Goal: Task Accomplishment & Management: Complete application form

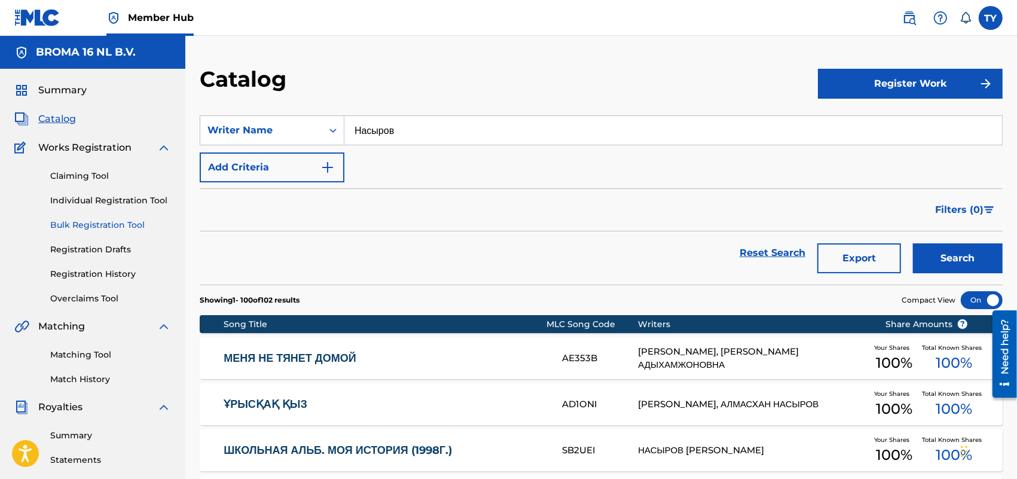
click at [84, 227] on link "Bulk Registration Tool" at bounding box center [110, 225] width 121 height 13
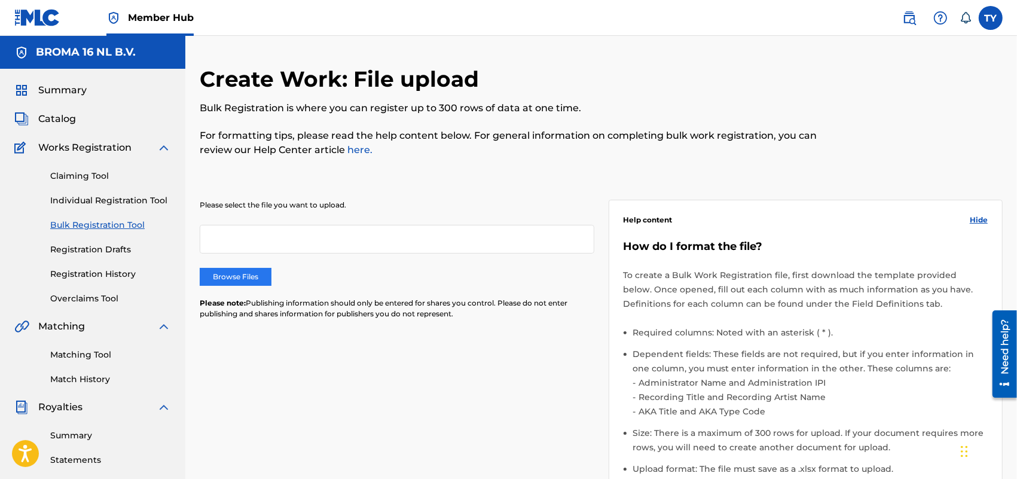
click at [234, 270] on label "Browse Files" at bounding box center [236, 277] width 72 height 18
click at [0, 0] on input "Browse Files" at bounding box center [0, 0] width 0 height 0
click at [976, 218] on span "Hide" at bounding box center [979, 220] width 18 height 11
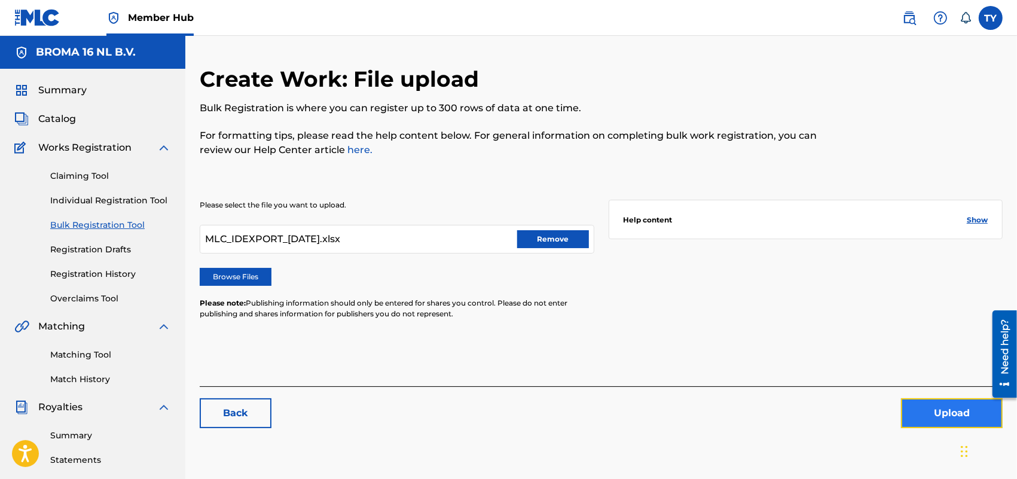
click at [939, 402] on button "Upload" at bounding box center [952, 413] width 102 height 30
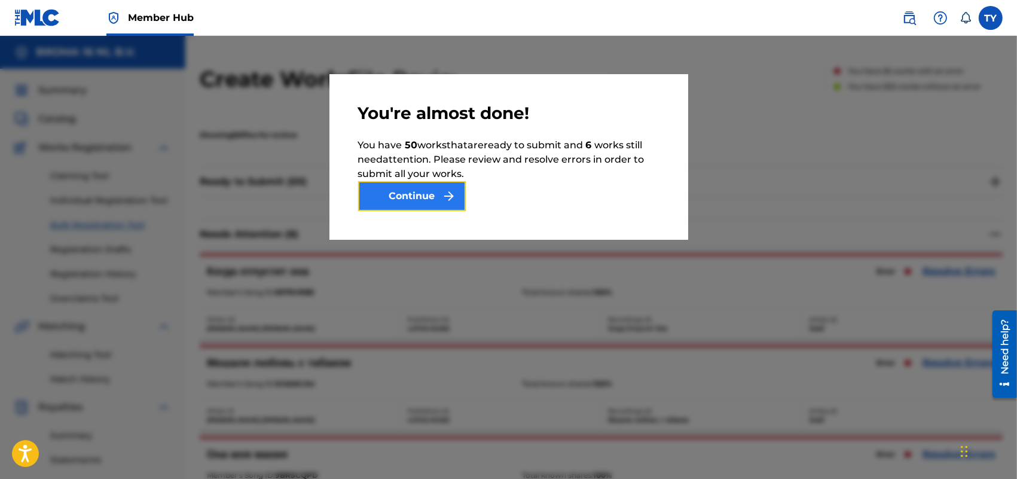
click at [408, 193] on button "Continue" at bounding box center [412, 196] width 108 height 30
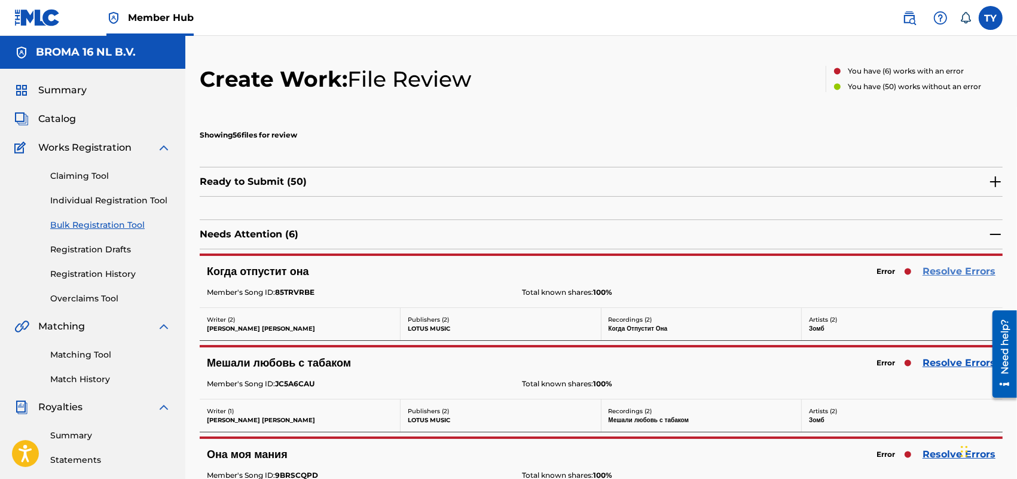
click at [964, 270] on link "Resolve Errors" at bounding box center [959, 271] width 73 height 14
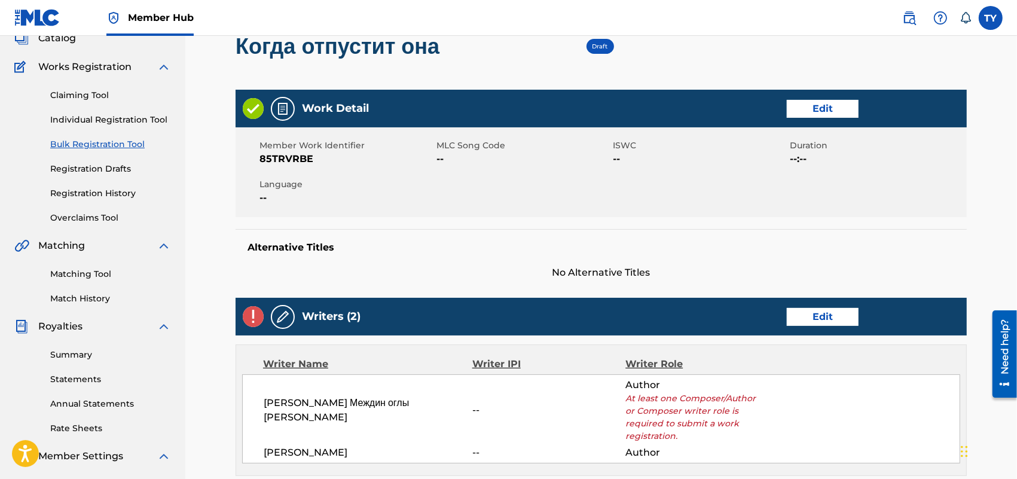
scroll to position [149, 0]
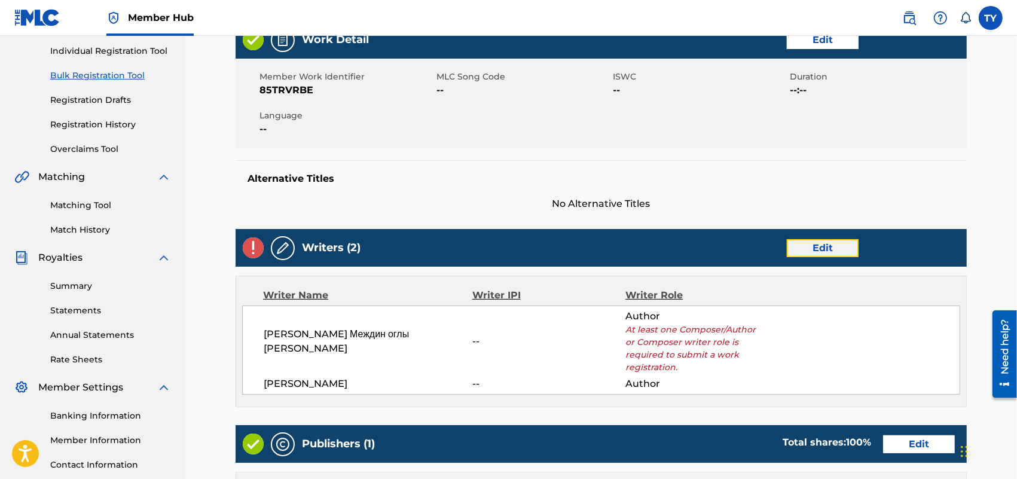
click at [810, 253] on link "Edit" at bounding box center [823, 248] width 72 height 18
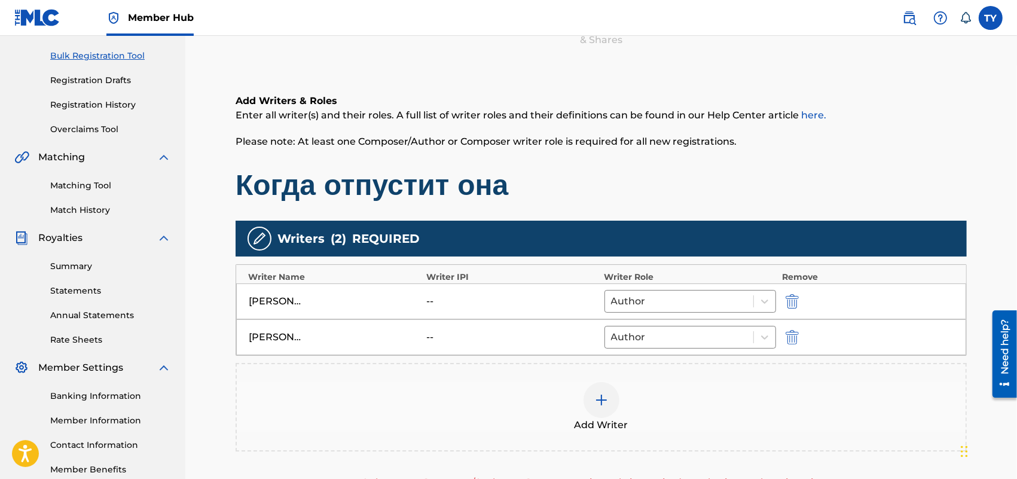
scroll to position [224, 0]
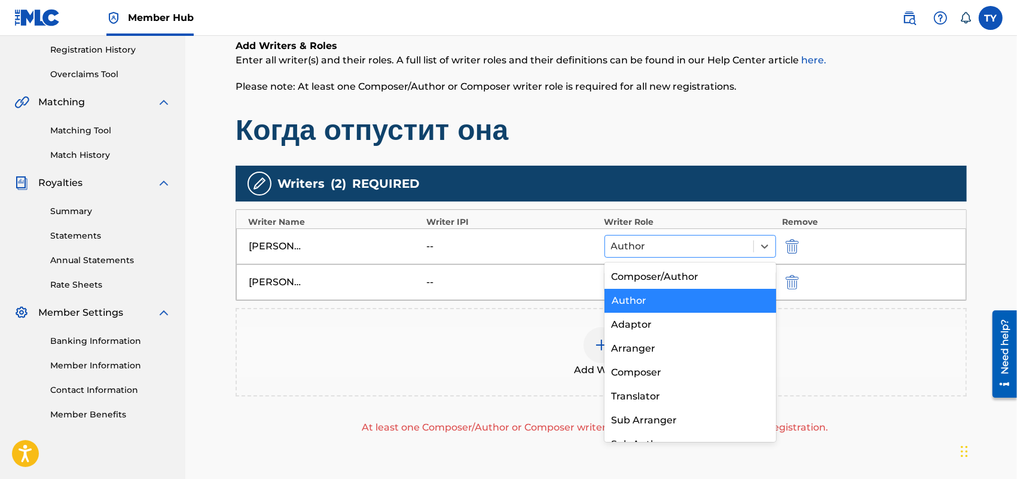
click at [665, 243] on div at bounding box center [679, 246] width 136 height 17
click at [656, 275] on div "Composer/Author" at bounding box center [690, 277] width 172 height 24
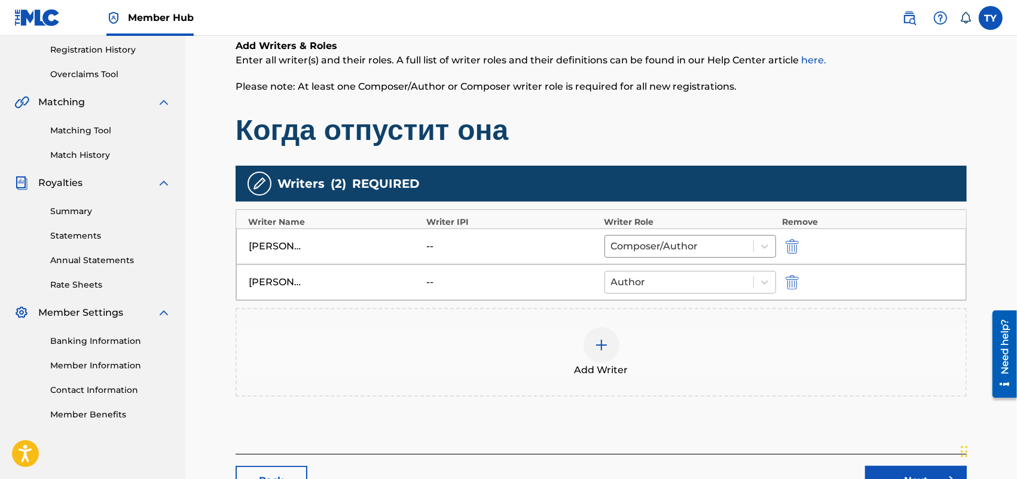
click at [655, 285] on div at bounding box center [679, 282] width 136 height 17
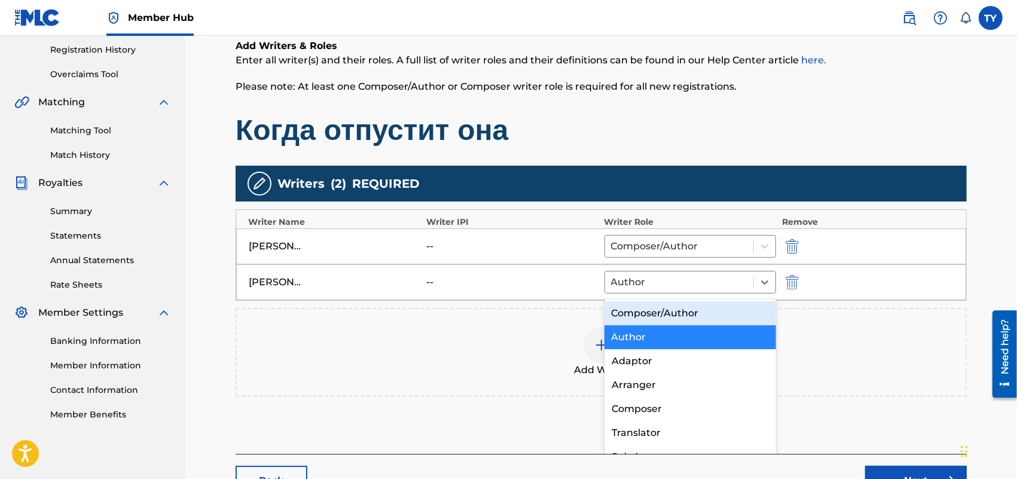
click at [650, 320] on div "Composer/Author" at bounding box center [690, 313] width 172 height 24
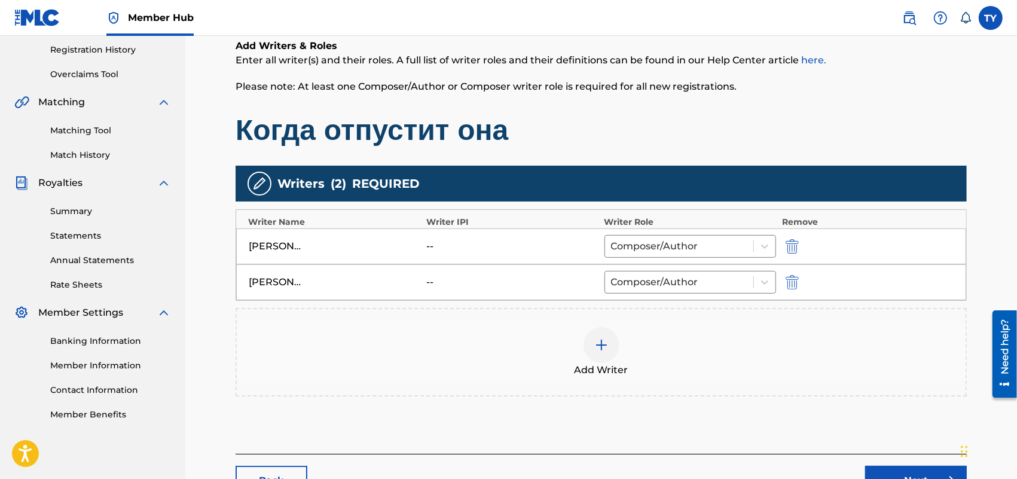
click at [851, 353] on div "Add Writer" at bounding box center [601, 352] width 729 height 50
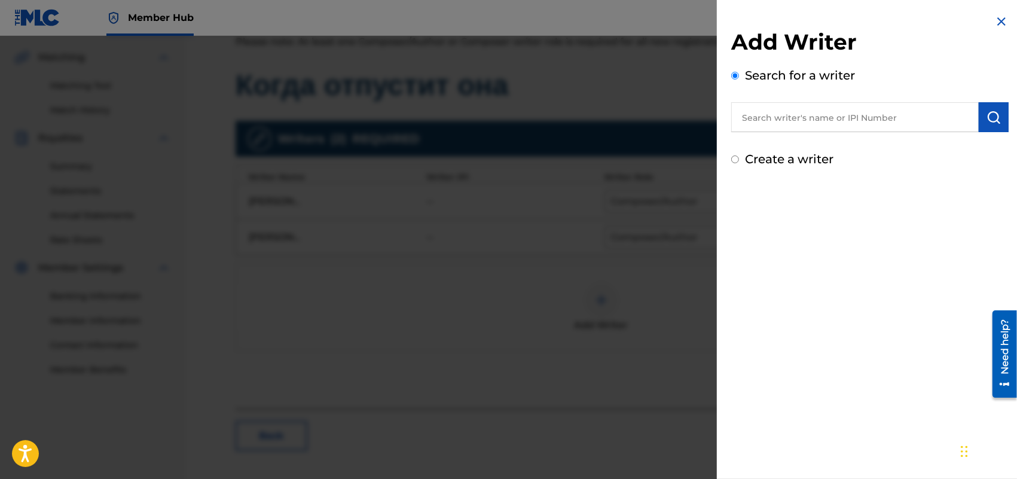
scroll to position [341, 0]
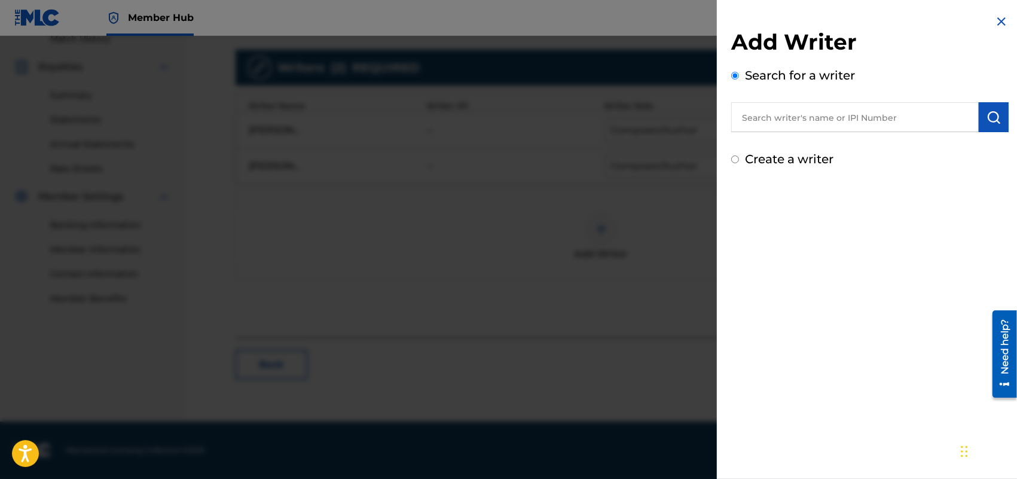
click at [1005, 14] on div "Add Writer Search for a writer Create a writer" at bounding box center [870, 91] width 306 height 182
click at [994, 19] on img at bounding box center [1001, 21] width 14 height 14
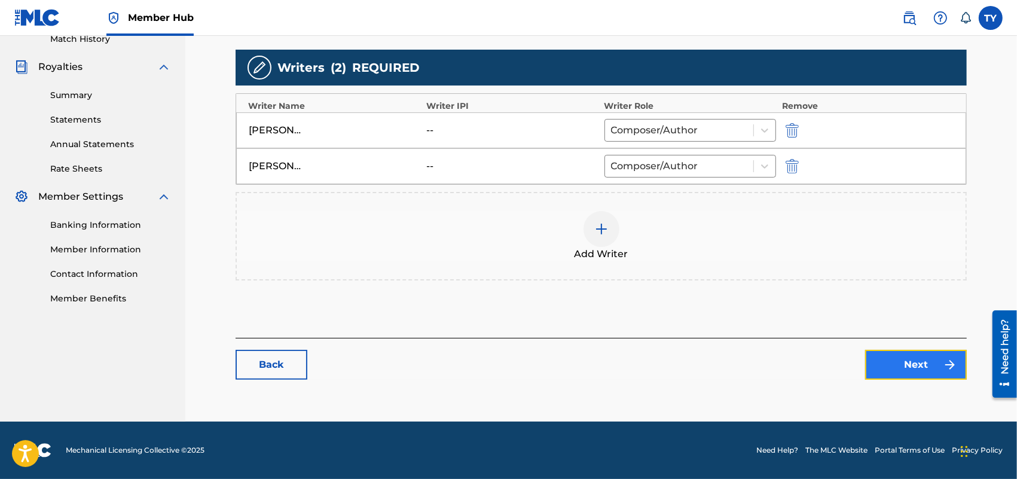
click at [903, 368] on link "Next" at bounding box center [916, 365] width 102 height 30
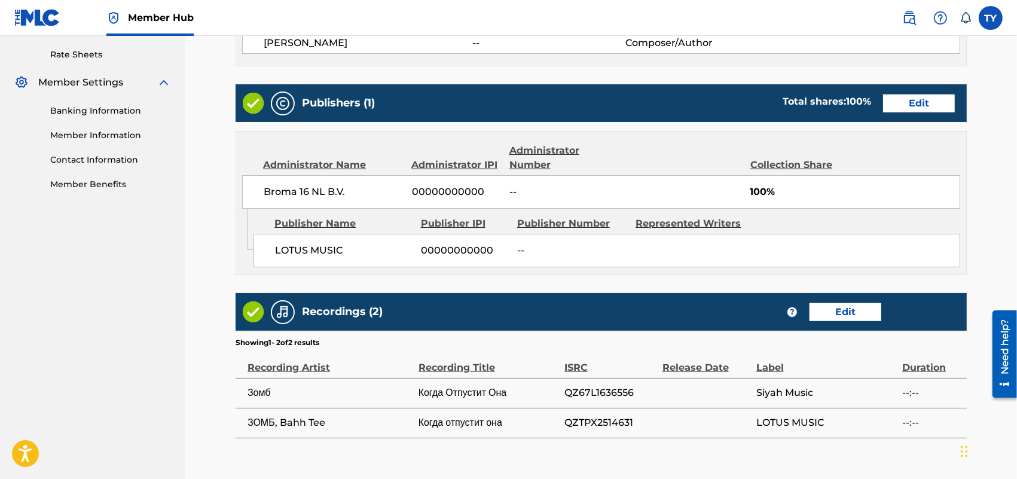
scroll to position [559, 0]
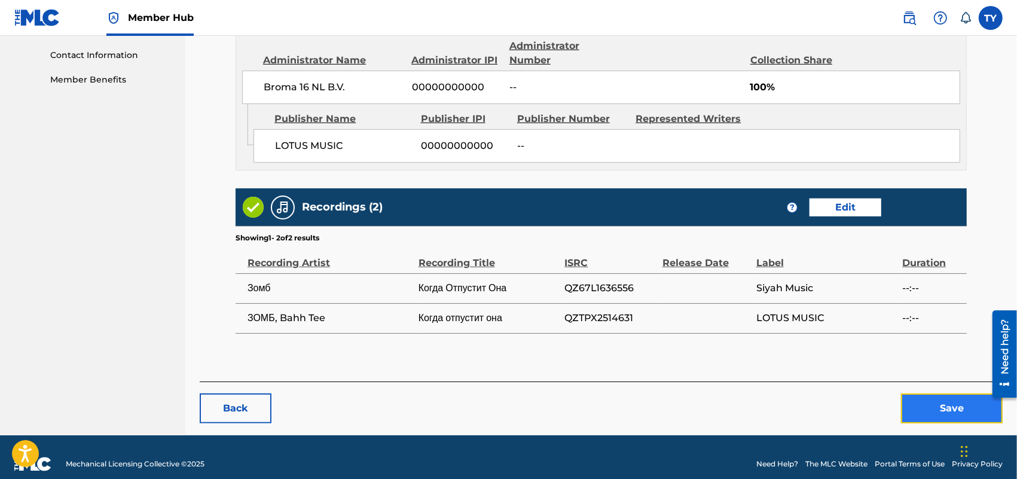
click at [914, 395] on button "Save" at bounding box center [952, 408] width 102 height 30
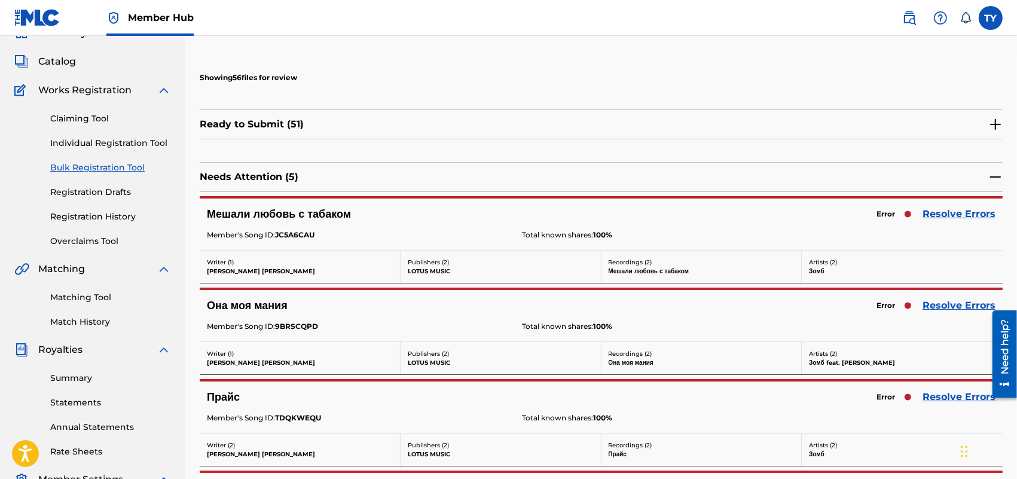
scroll to position [149, 0]
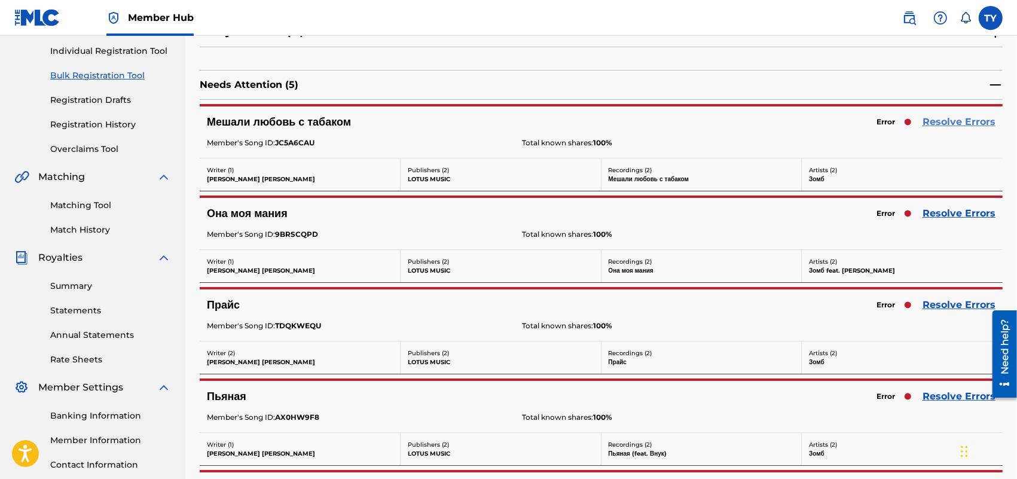
click at [931, 118] on link "Resolve Errors" at bounding box center [959, 122] width 73 height 14
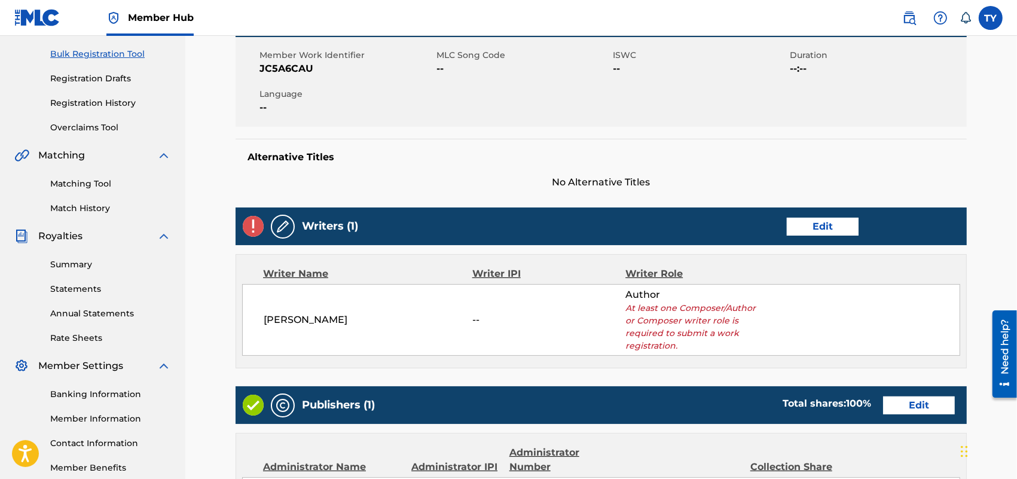
scroll to position [224, 0]
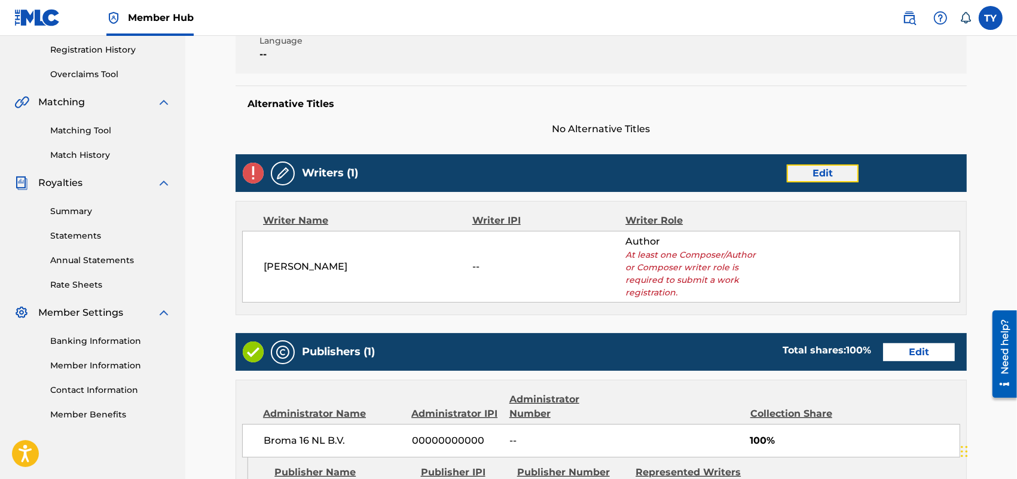
click at [806, 174] on link "Edit" at bounding box center [823, 173] width 72 height 18
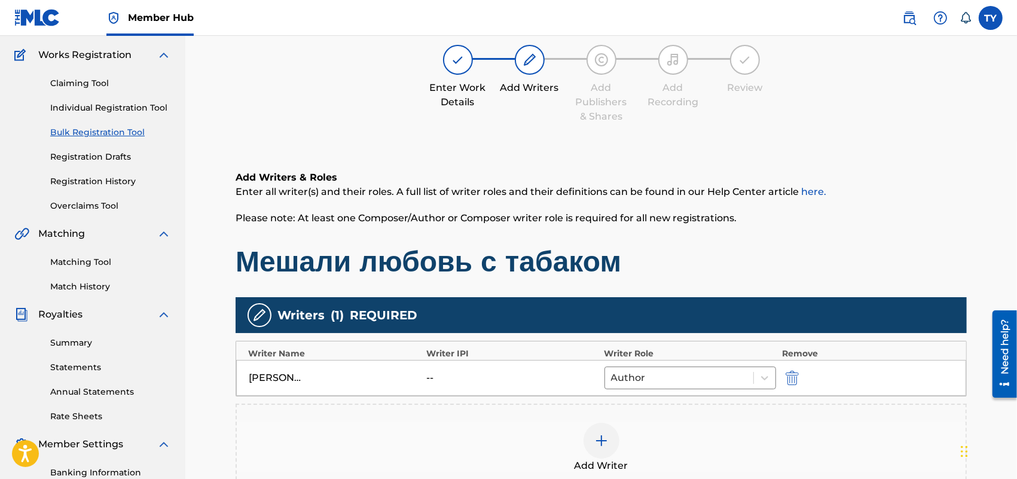
scroll to position [224, 0]
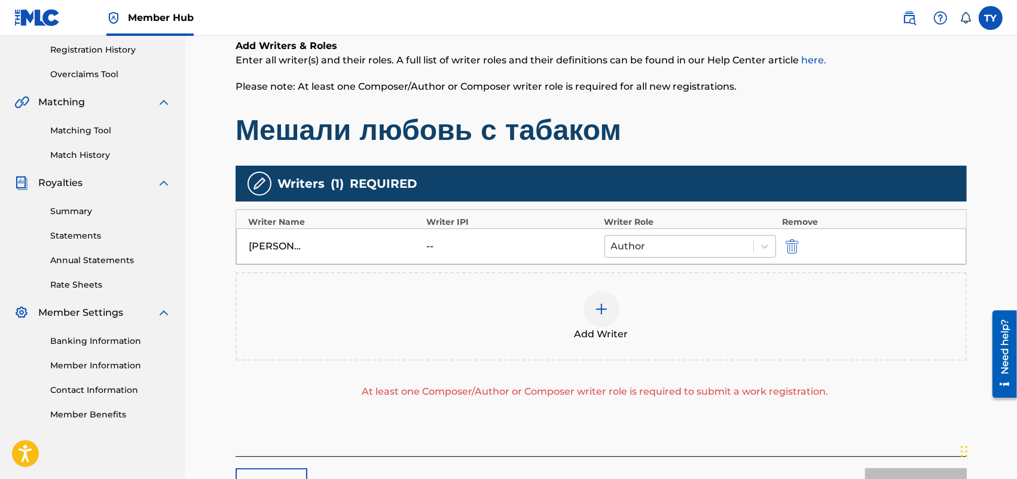
click at [676, 256] on div "Author" at bounding box center [679, 247] width 148 height 22
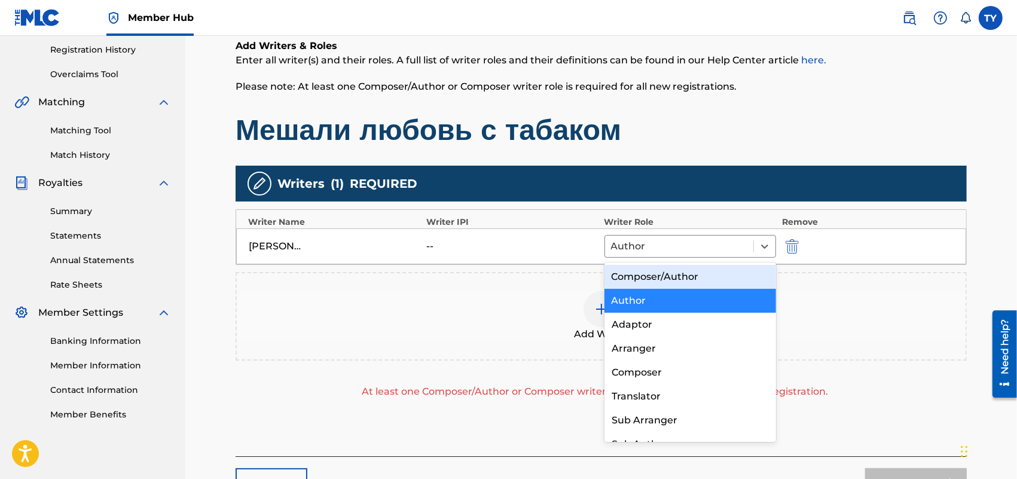
click at [655, 273] on div "Composer/Author" at bounding box center [690, 277] width 172 height 24
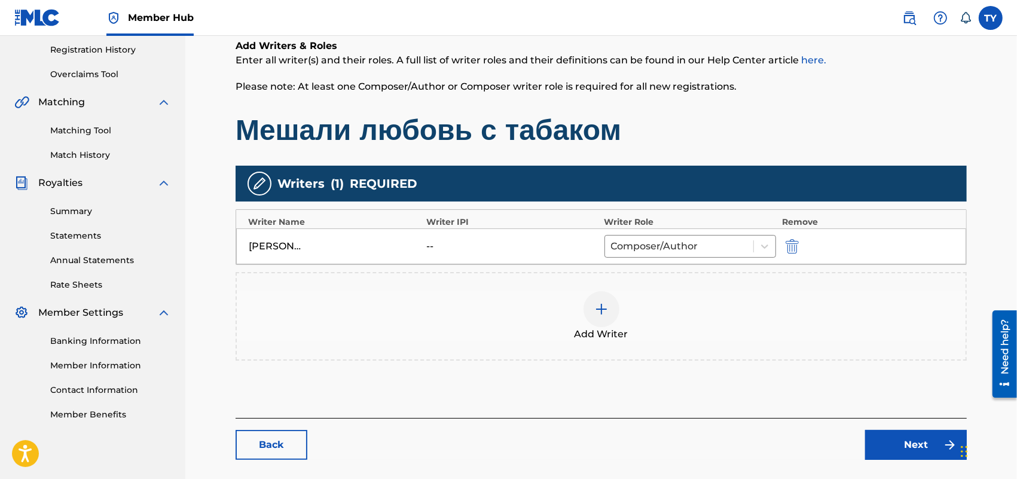
click at [785, 306] on div "Add Writer" at bounding box center [601, 316] width 729 height 50
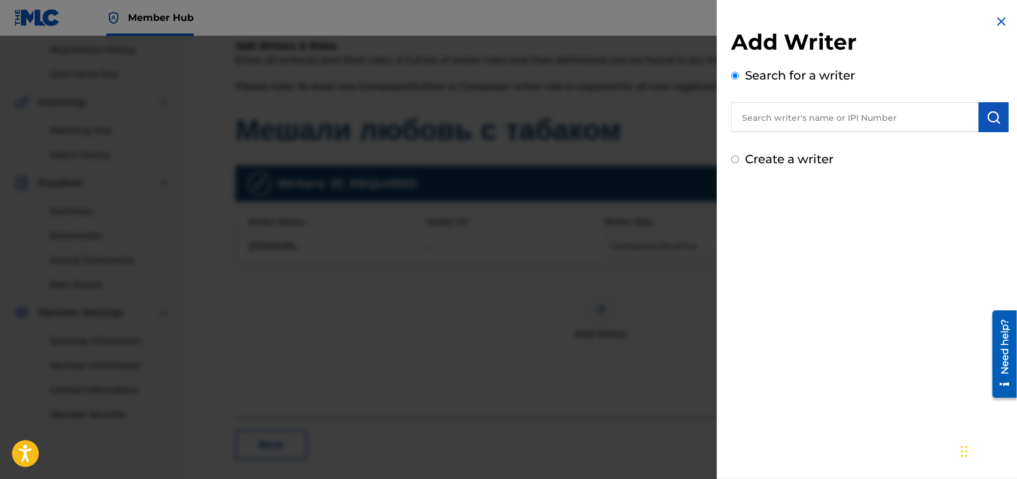
click at [997, 30] on h2 "Add Writer" at bounding box center [869, 44] width 277 height 30
click at [994, 26] on img at bounding box center [1001, 21] width 14 height 14
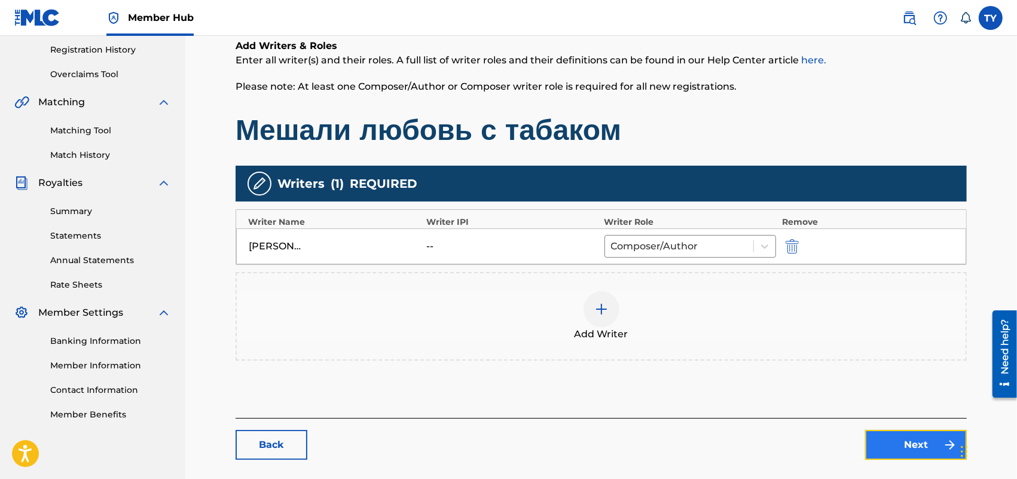
click at [909, 444] on link "Next" at bounding box center [916, 445] width 102 height 30
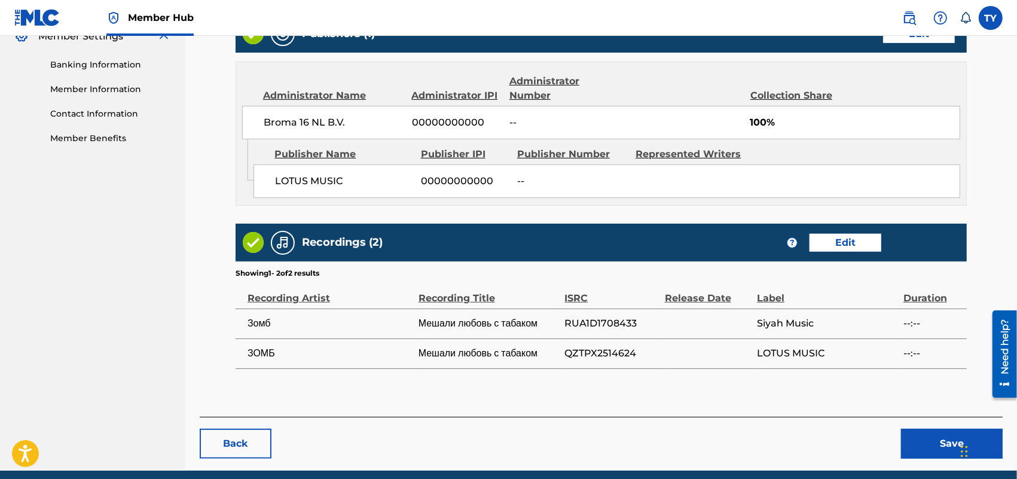
scroll to position [550, 0]
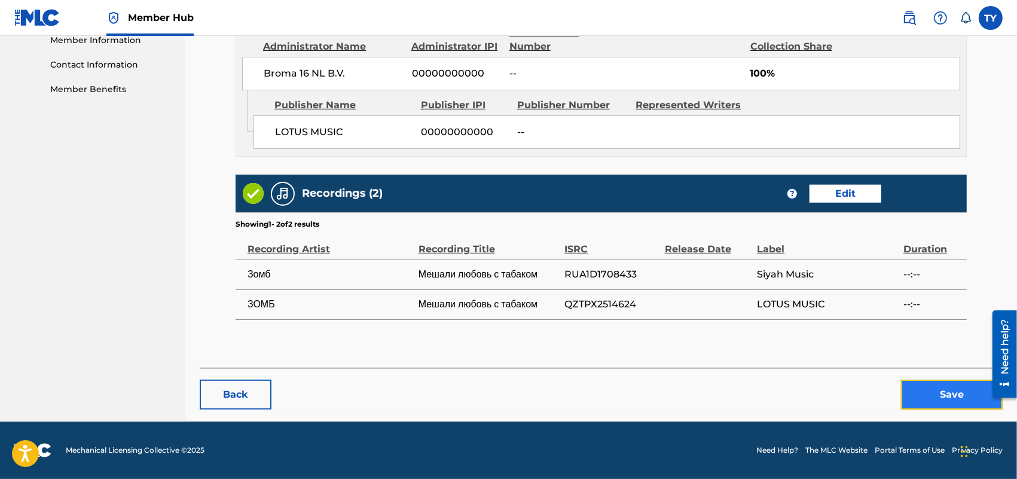
click at [934, 401] on button "Save" at bounding box center [952, 395] width 102 height 30
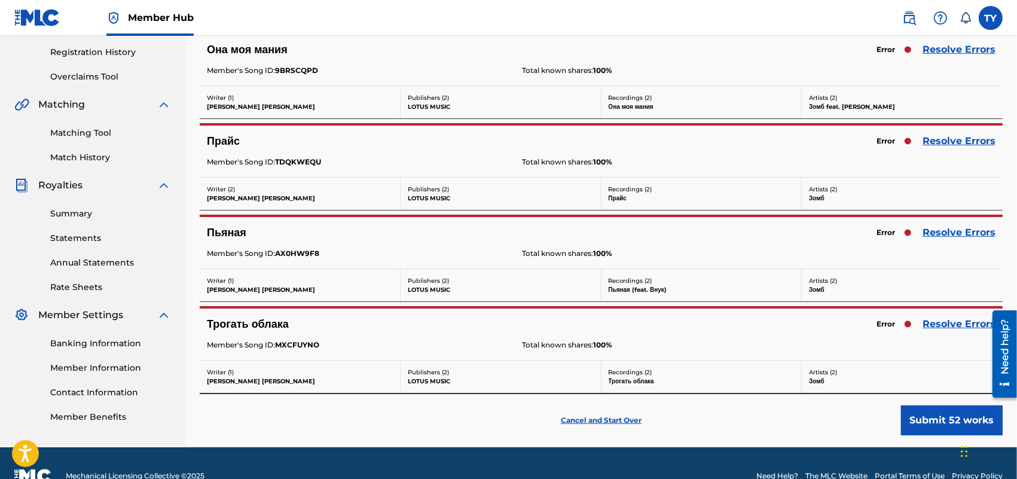
scroll to position [224, 0]
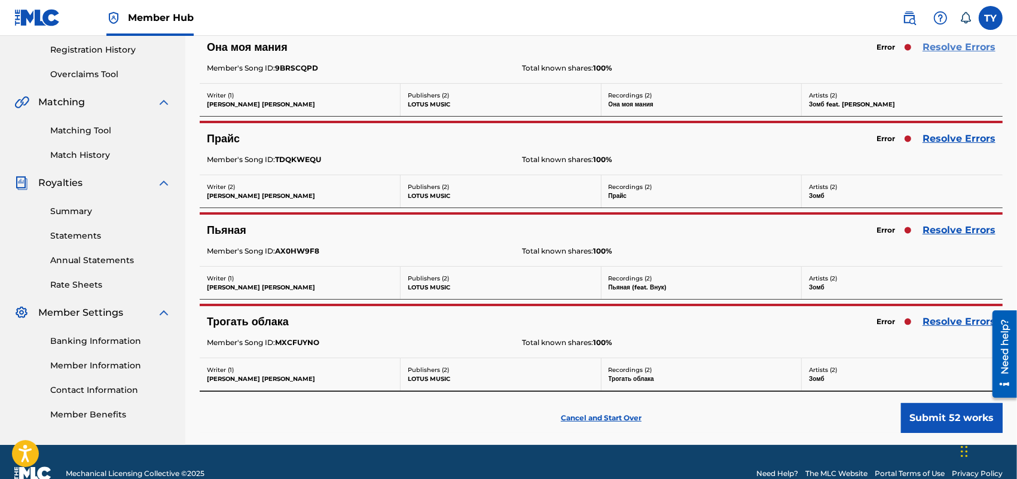
click at [942, 52] on link "Resolve Errors" at bounding box center [959, 47] width 73 height 14
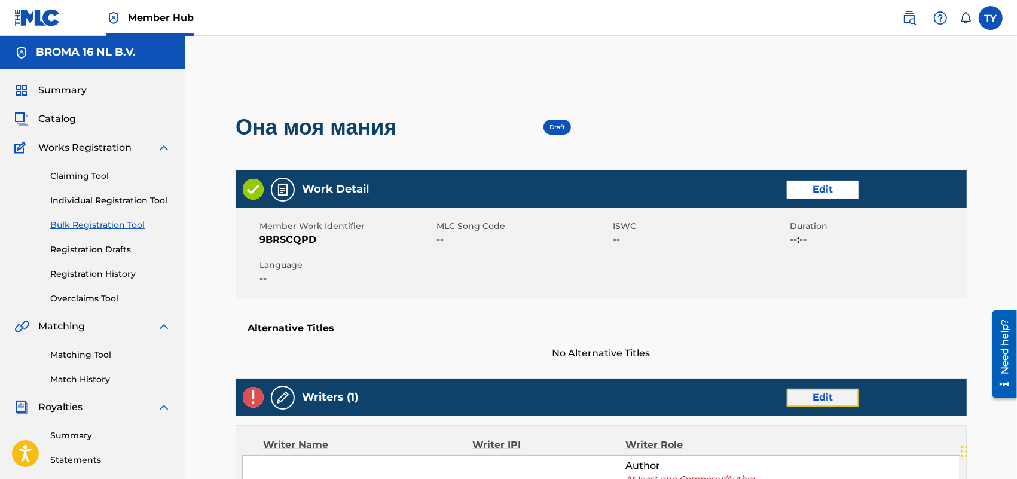
click at [834, 392] on link "Edit" at bounding box center [823, 398] width 72 height 18
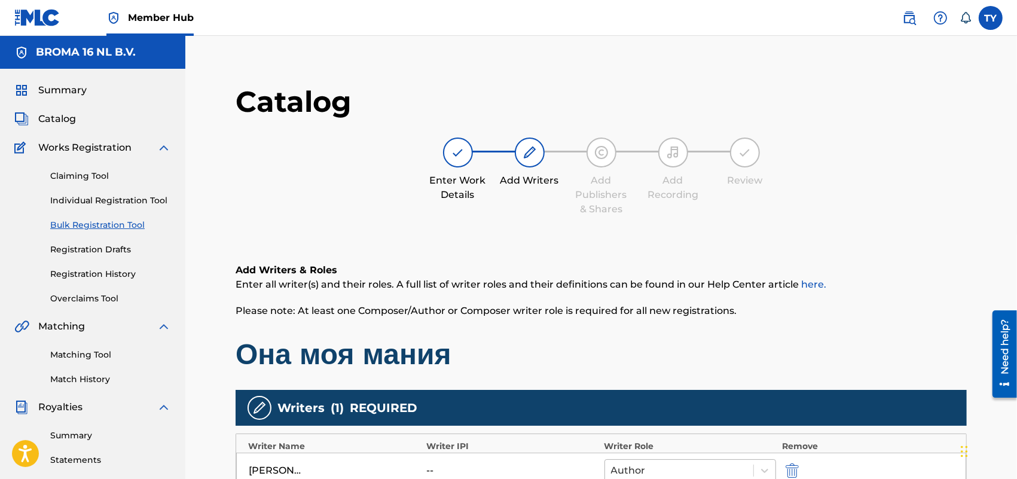
click at [733, 468] on div at bounding box center [679, 470] width 136 height 17
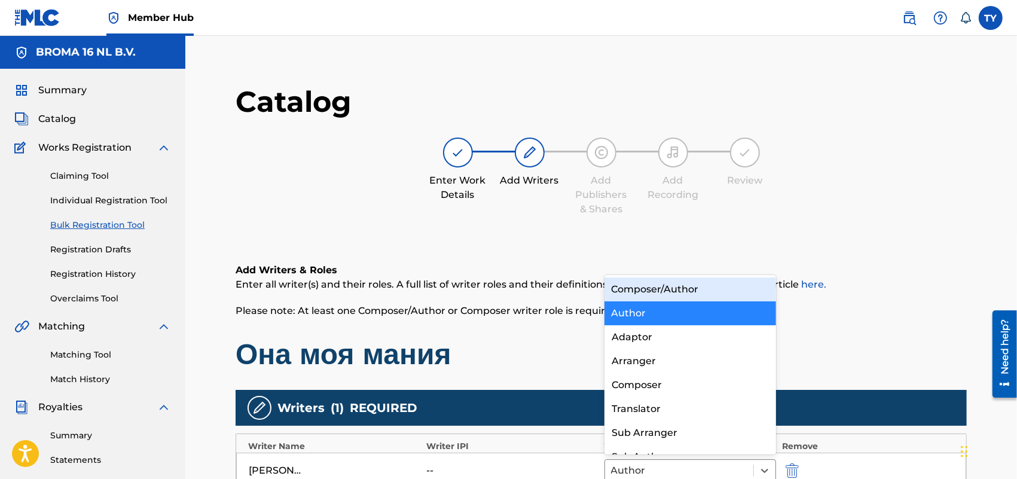
click at [652, 291] on div "Composer/Author" at bounding box center [690, 289] width 172 height 24
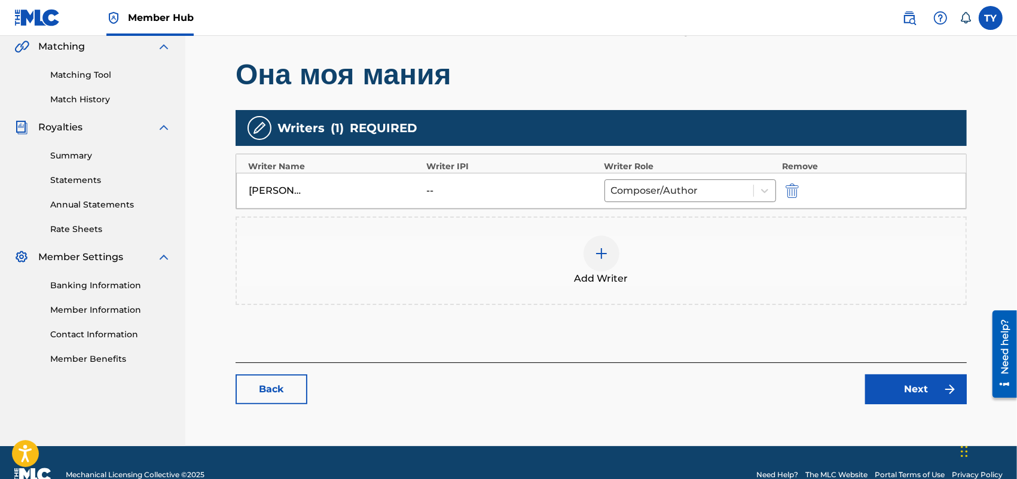
scroll to position [304, 0]
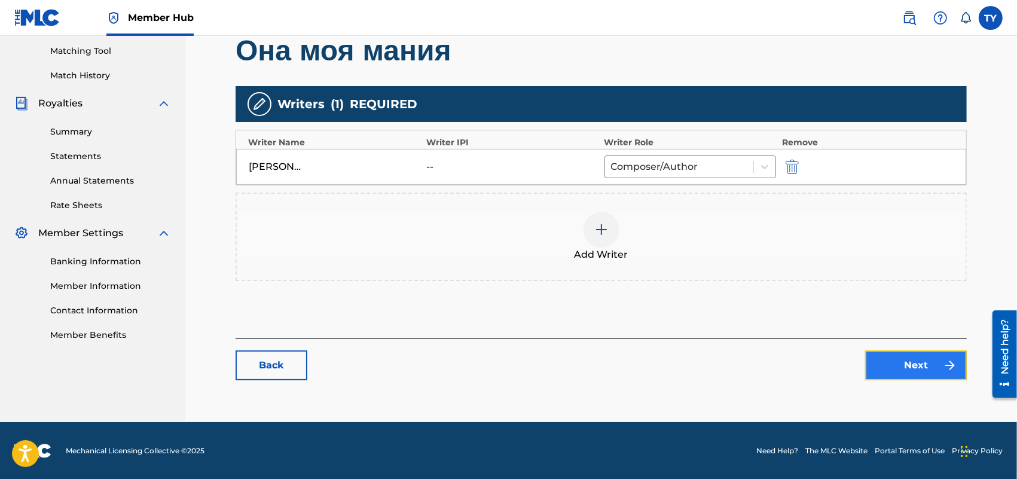
click at [910, 357] on link "Next" at bounding box center [916, 365] width 102 height 30
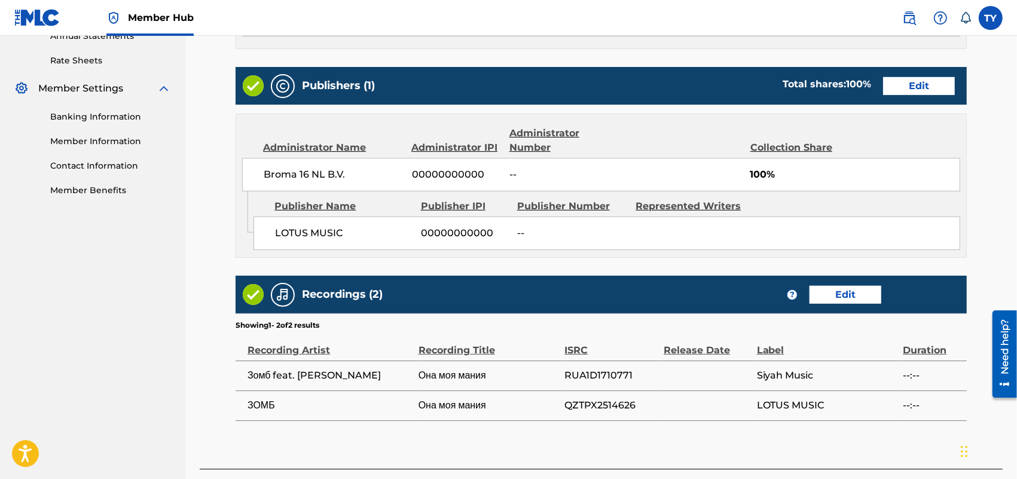
scroll to position [550, 0]
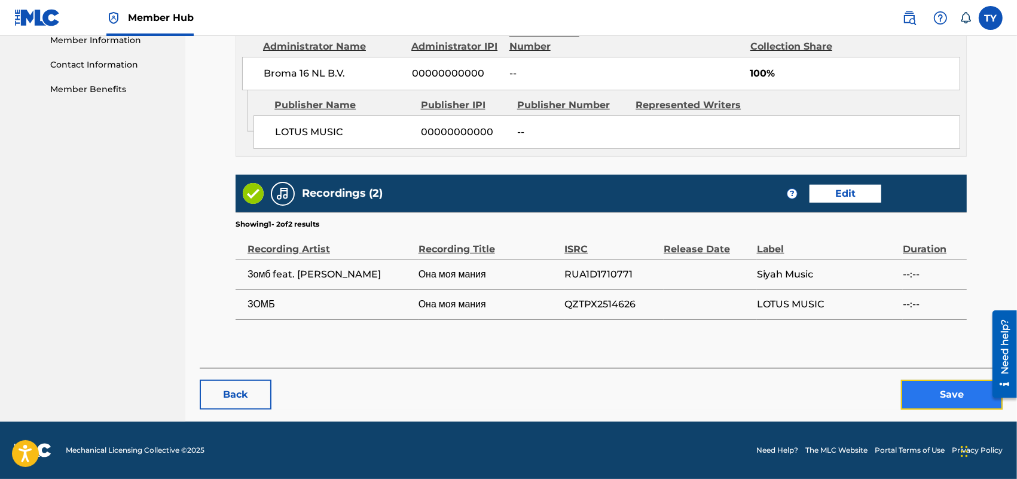
click at [945, 395] on button "Save" at bounding box center [952, 395] width 102 height 30
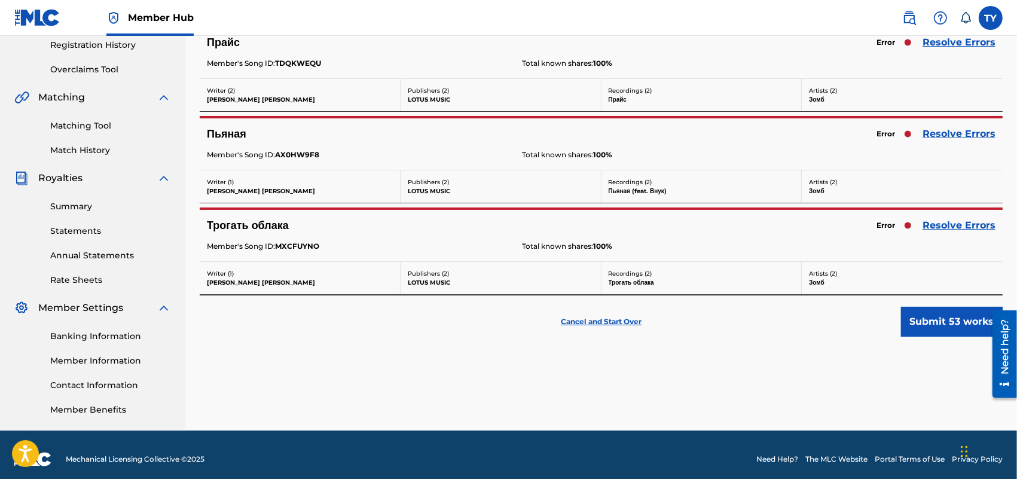
scroll to position [237, 0]
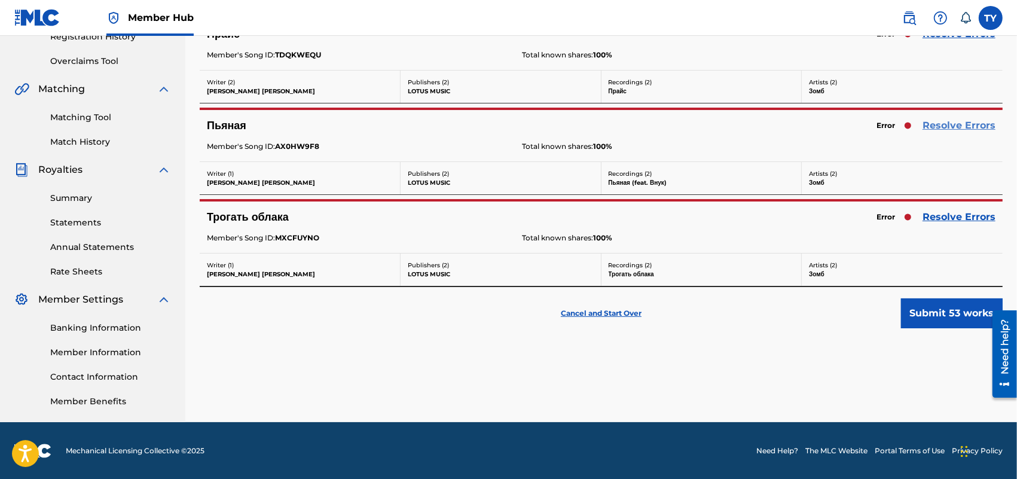
click at [945, 126] on link "Resolve Errors" at bounding box center [959, 125] width 73 height 14
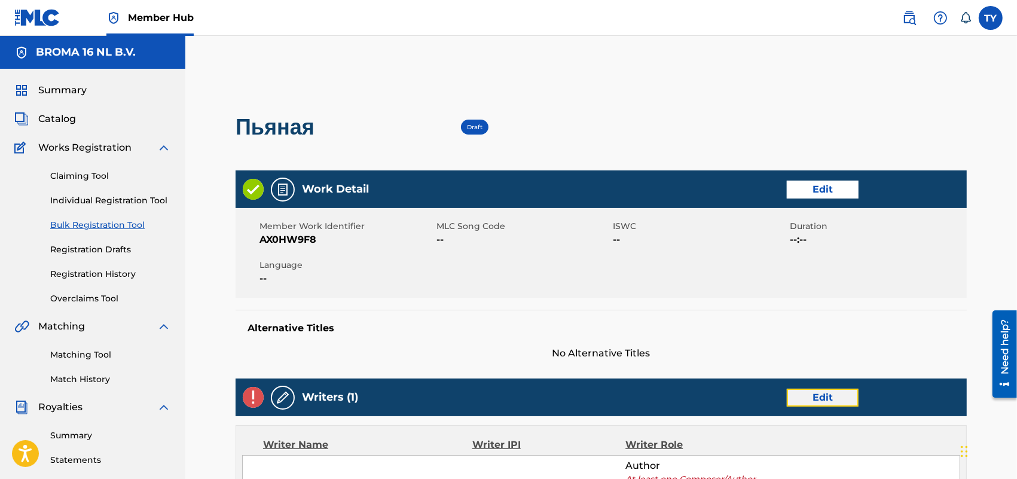
click at [839, 396] on link "Edit" at bounding box center [823, 398] width 72 height 18
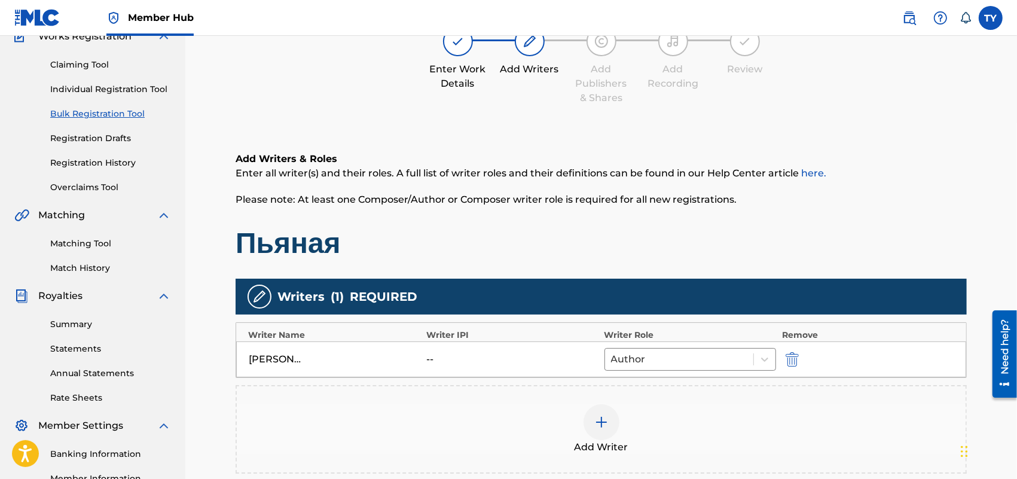
scroll to position [224, 0]
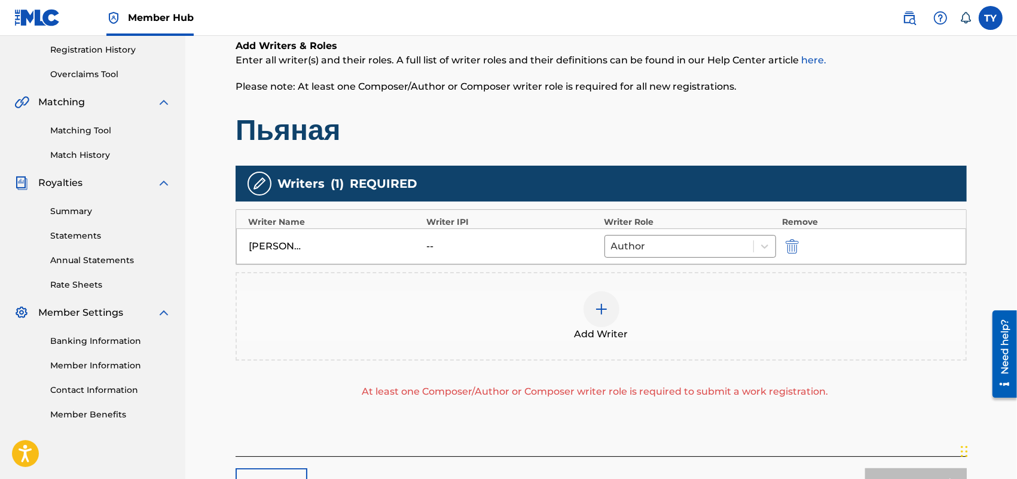
click at [709, 229] on div "[PERSON_NAME] -- Author" at bounding box center [601, 246] width 730 height 36
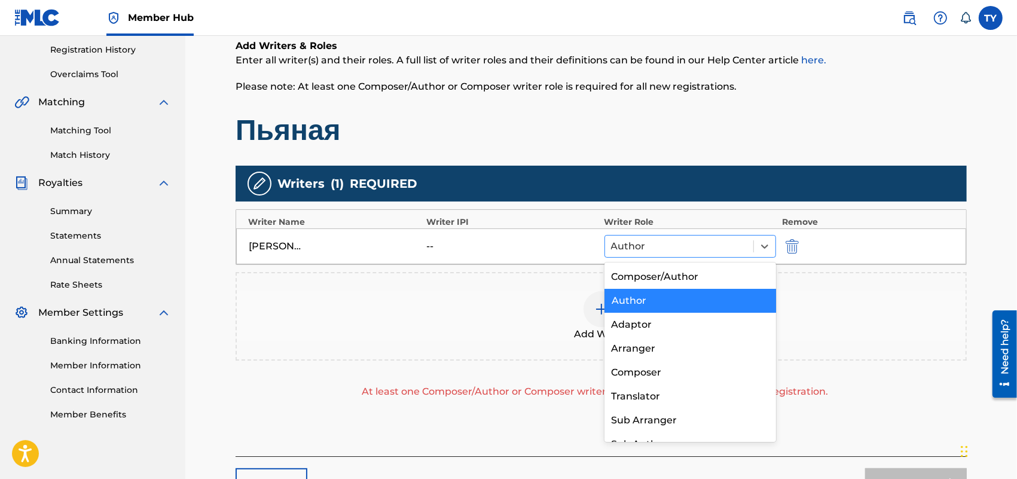
click at [708, 246] on div at bounding box center [679, 246] width 136 height 17
click at [662, 286] on div "Composer/Author" at bounding box center [690, 277] width 172 height 24
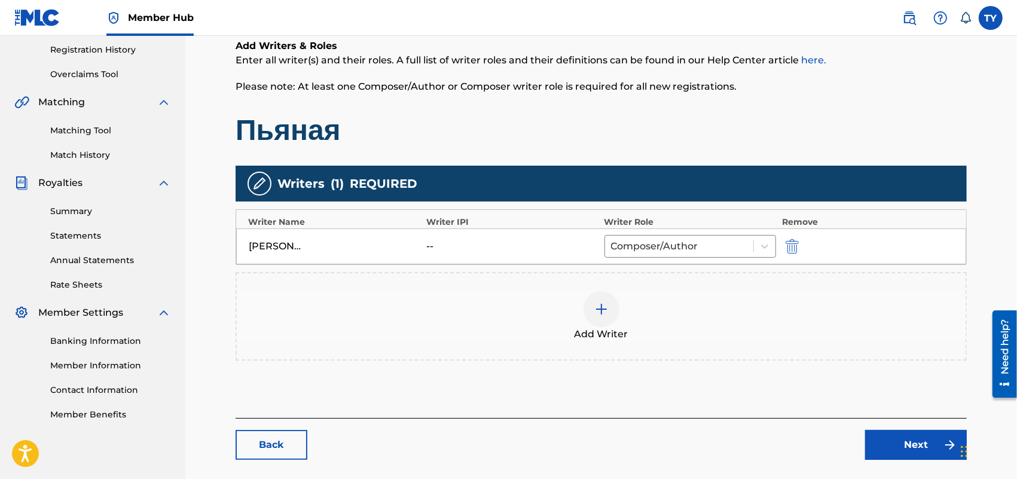
click at [850, 300] on div "Add Writer" at bounding box center [601, 316] width 729 height 50
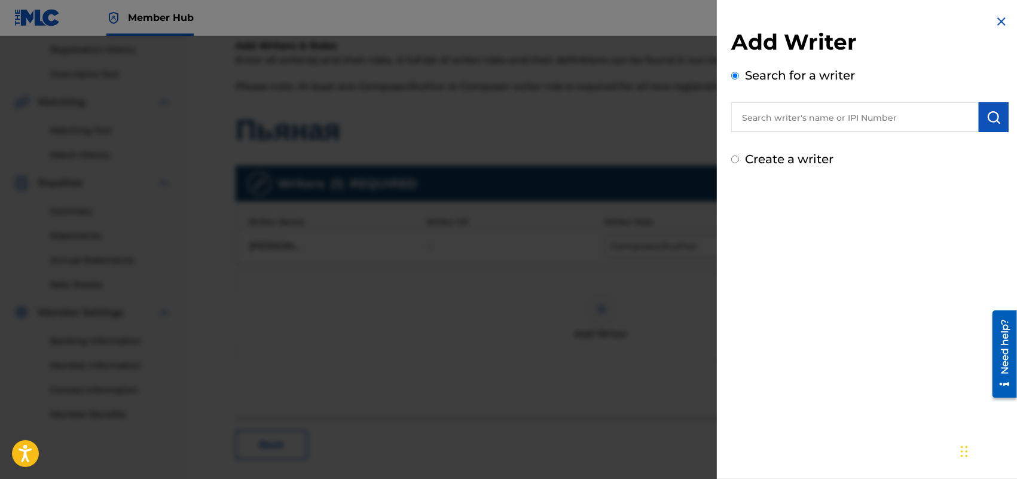
click at [1004, 25] on img at bounding box center [1001, 21] width 14 height 14
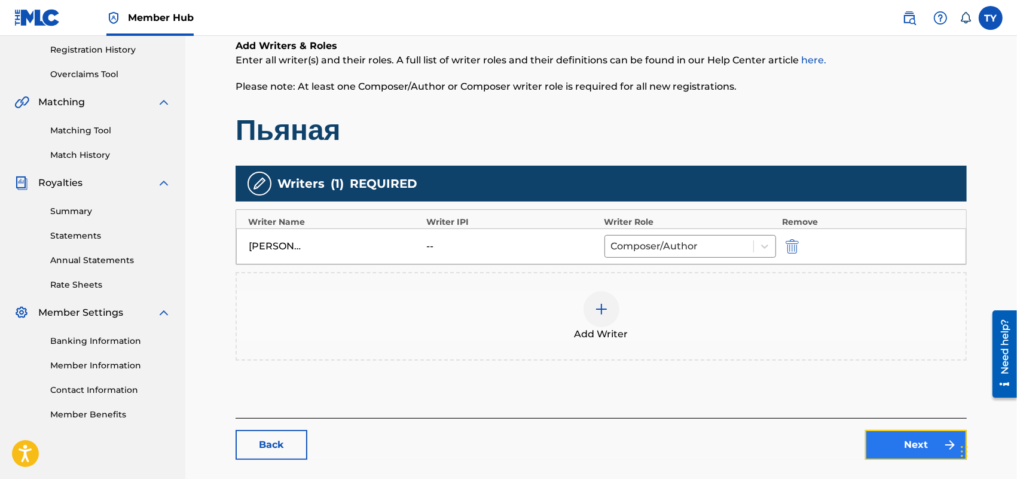
click at [898, 441] on link "Next" at bounding box center [916, 445] width 102 height 30
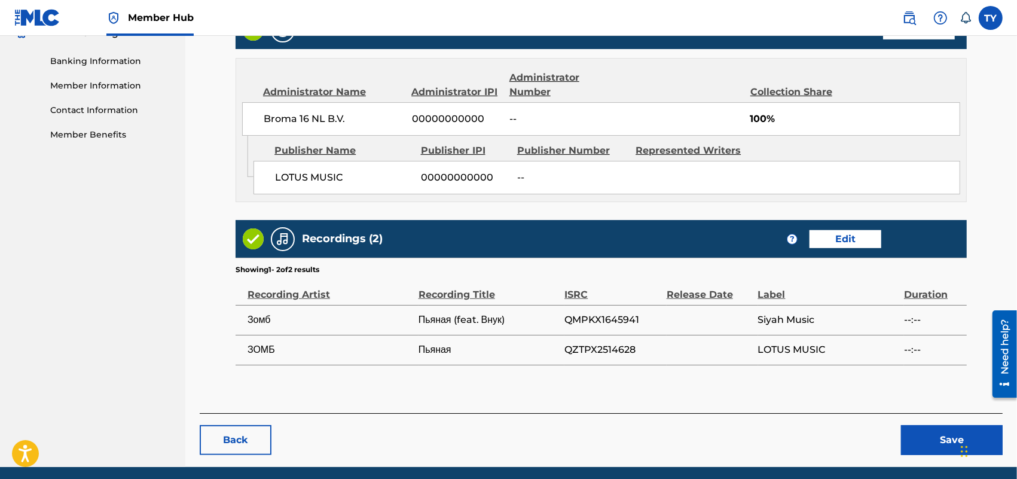
scroll to position [523, 0]
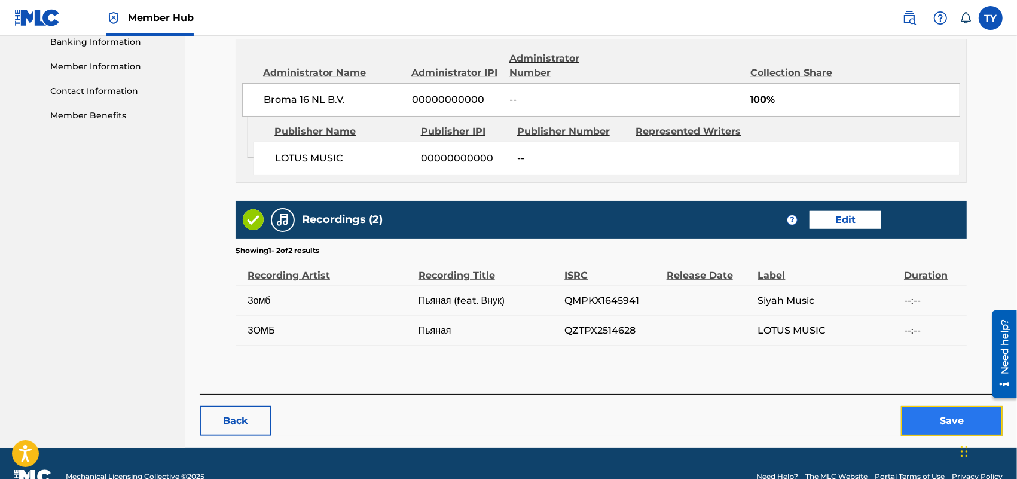
click at [930, 420] on button "Save" at bounding box center [952, 421] width 102 height 30
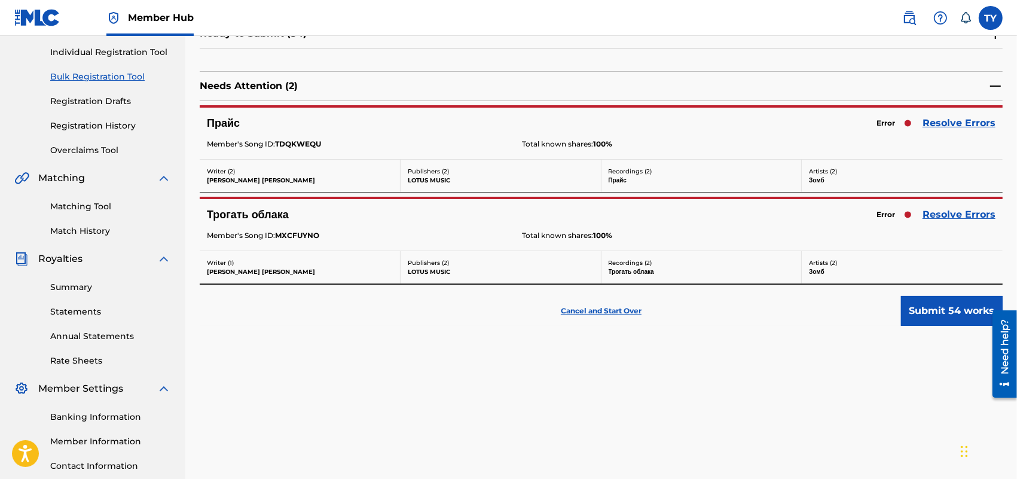
scroll to position [149, 0]
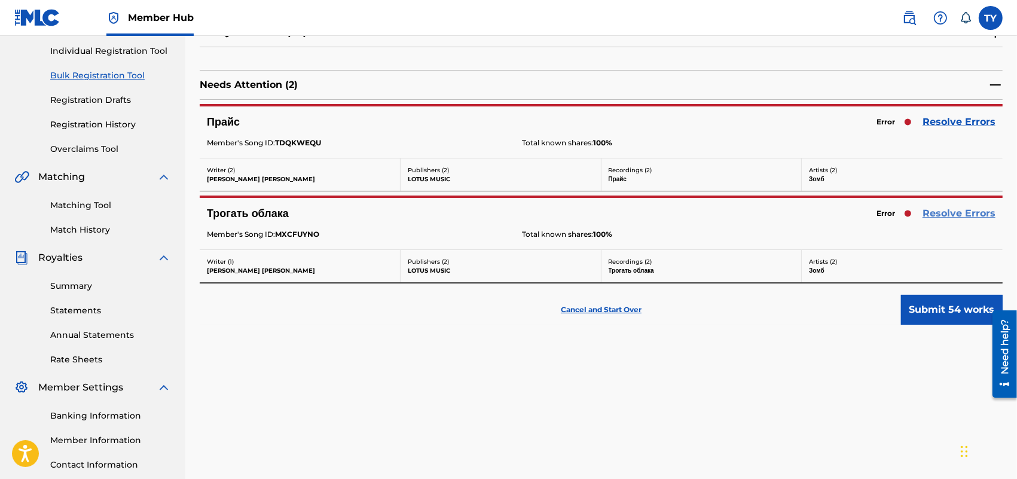
click at [948, 213] on link "Resolve Errors" at bounding box center [959, 213] width 73 height 14
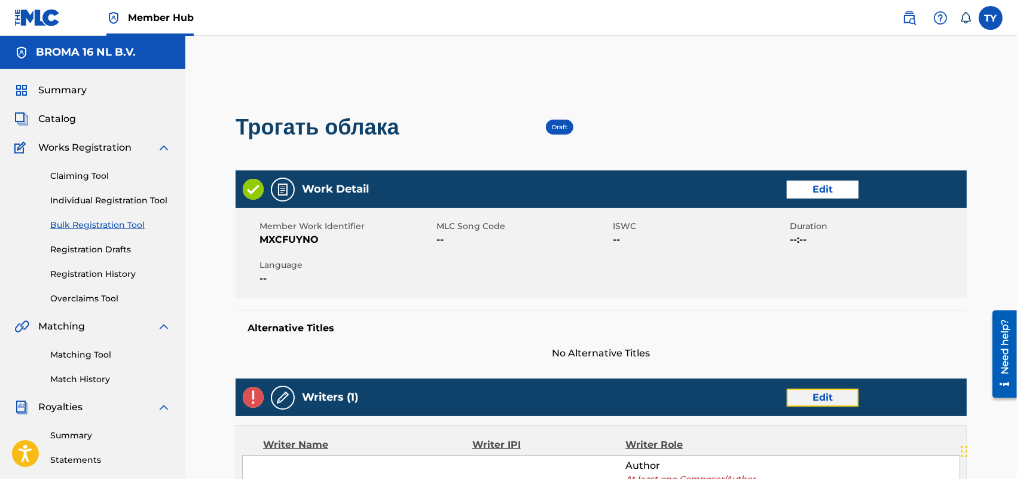
click at [822, 396] on link "Edit" at bounding box center [823, 398] width 72 height 18
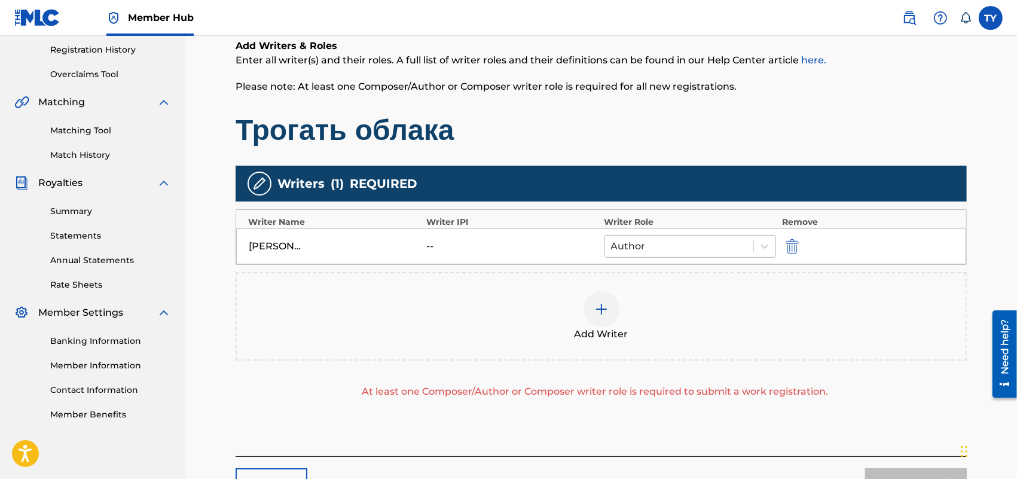
click at [694, 240] on div at bounding box center [679, 246] width 136 height 17
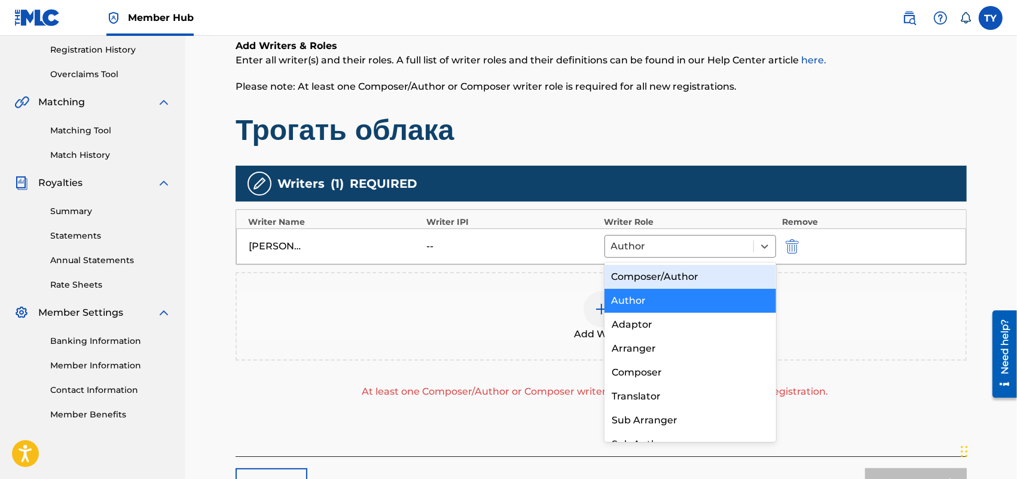
drag, startPoint x: 671, startPoint y: 291, endPoint x: 671, endPoint y: 275, distance: 16.2
click at [671, 275] on div "Composer/Author Author Adaptor Arranger Composer Translator Sub Arranger Sub Au…" at bounding box center [690, 351] width 172 height 179
click at [671, 275] on div "Composer/Author" at bounding box center [690, 277] width 172 height 24
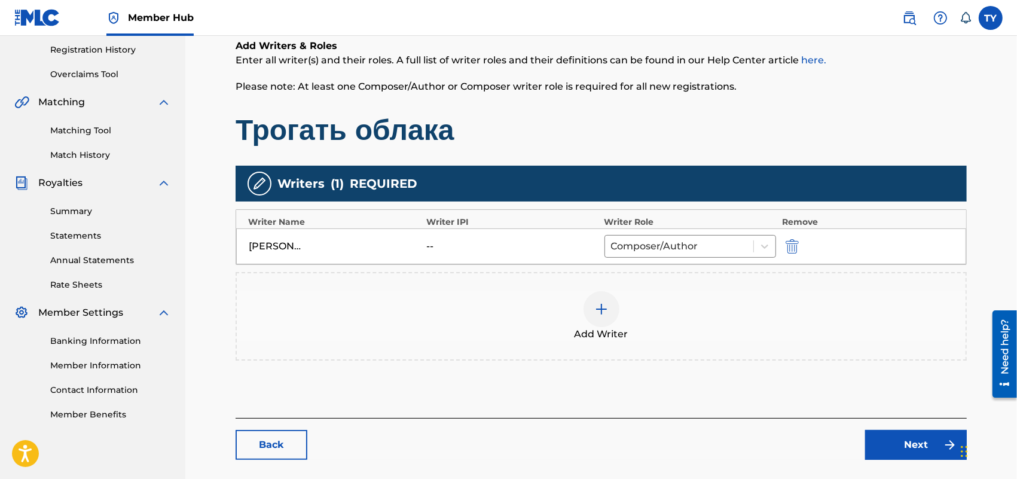
click at [927, 320] on div "Add Writer" at bounding box center [601, 316] width 729 height 50
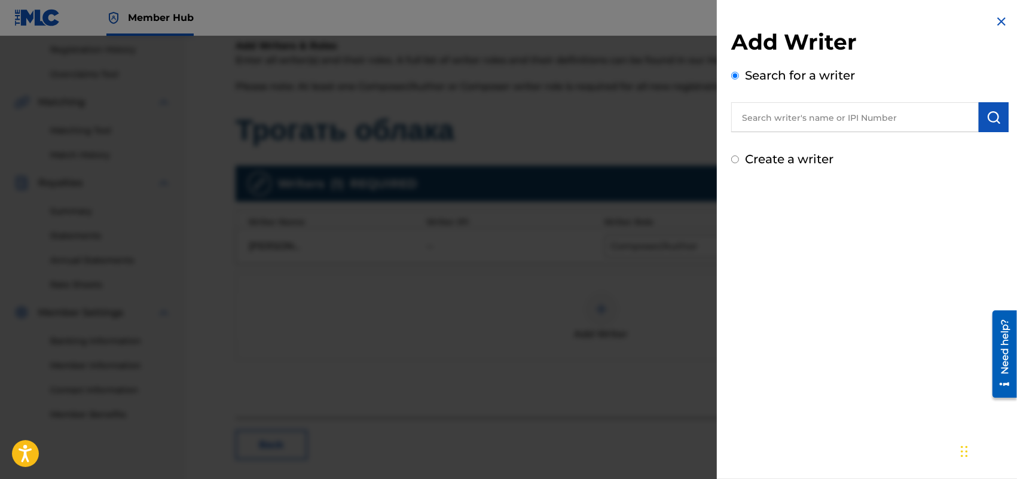
click at [995, 19] on img at bounding box center [1001, 21] width 14 height 14
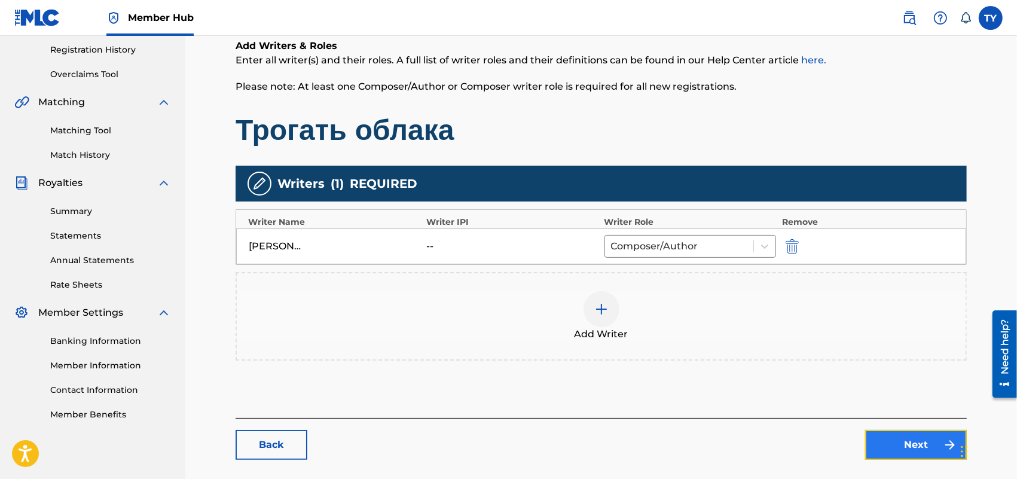
click at [889, 432] on link "Next" at bounding box center [916, 445] width 102 height 30
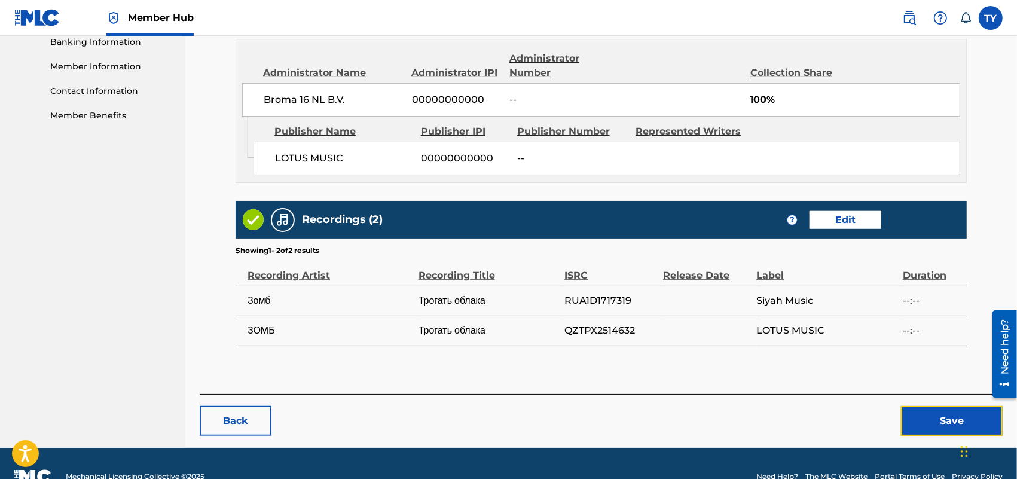
click at [931, 425] on button "Save" at bounding box center [952, 421] width 102 height 30
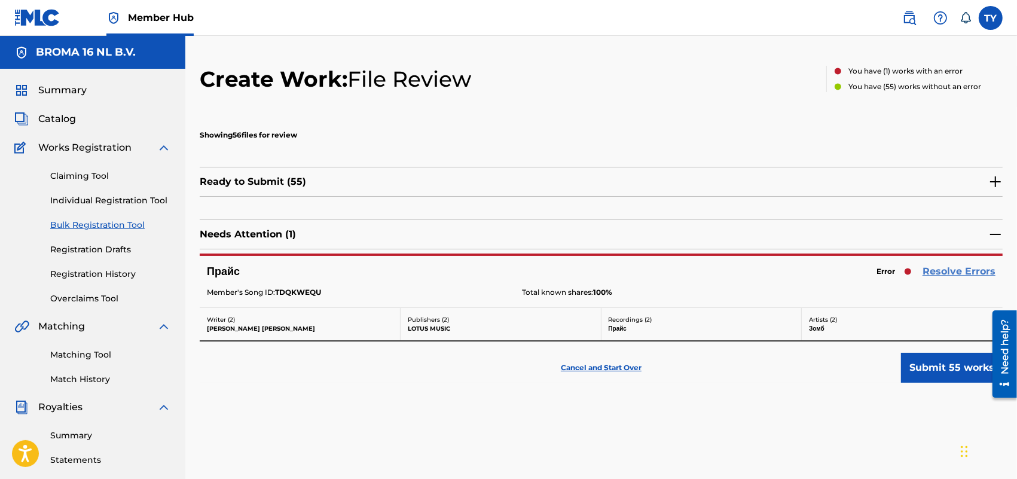
click at [958, 271] on link "Resolve Errors" at bounding box center [959, 271] width 73 height 14
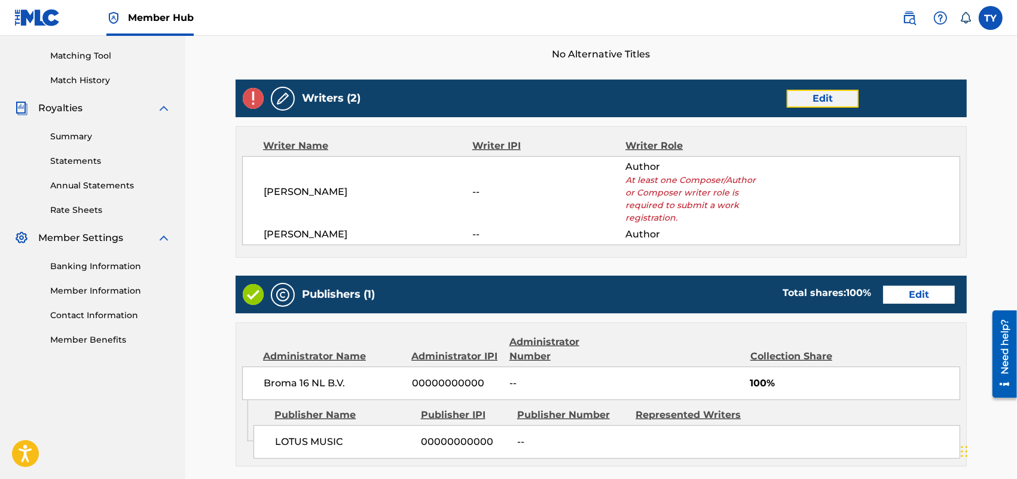
click at [812, 102] on link "Edit" at bounding box center [823, 99] width 72 height 18
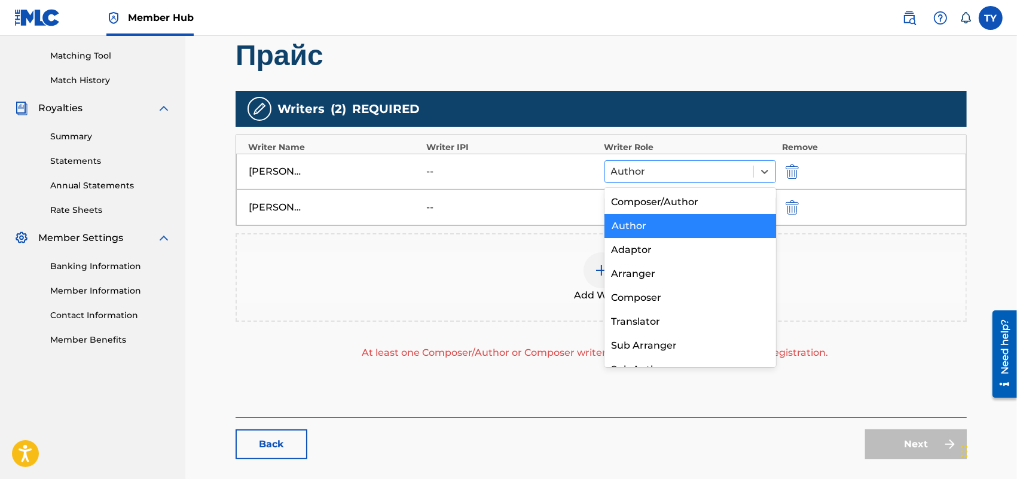
click at [700, 163] on div at bounding box center [679, 171] width 136 height 17
click at [676, 201] on div "Composer/Author" at bounding box center [690, 202] width 172 height 24
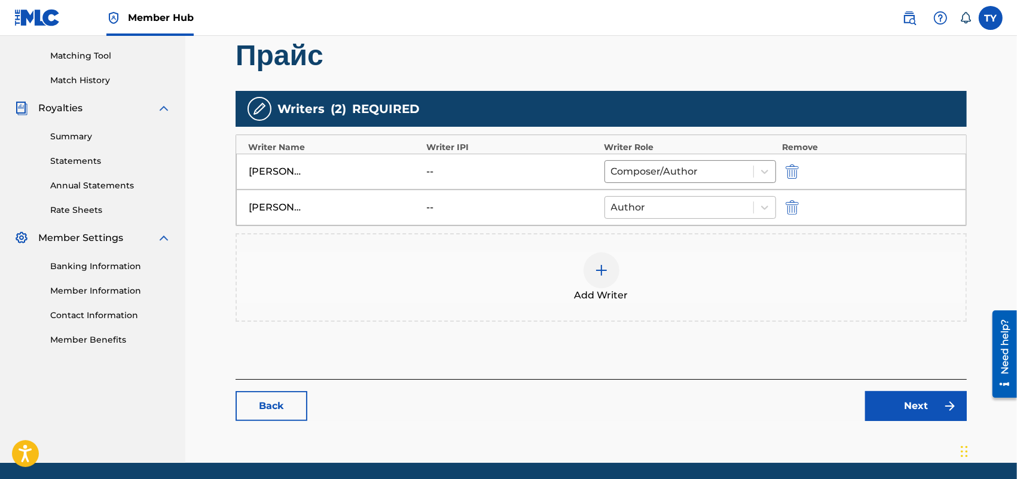
click at [676, 206] on div at bounding box center [679, 207] width 136 height 17
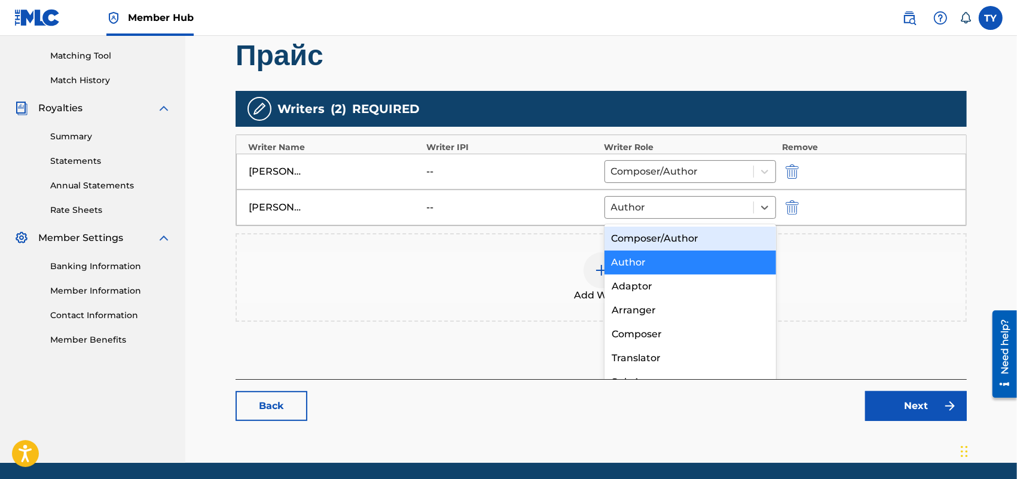
click at [662, 234] on div "Composer/Author" at bounding box center [690, 239] width 172 height 24
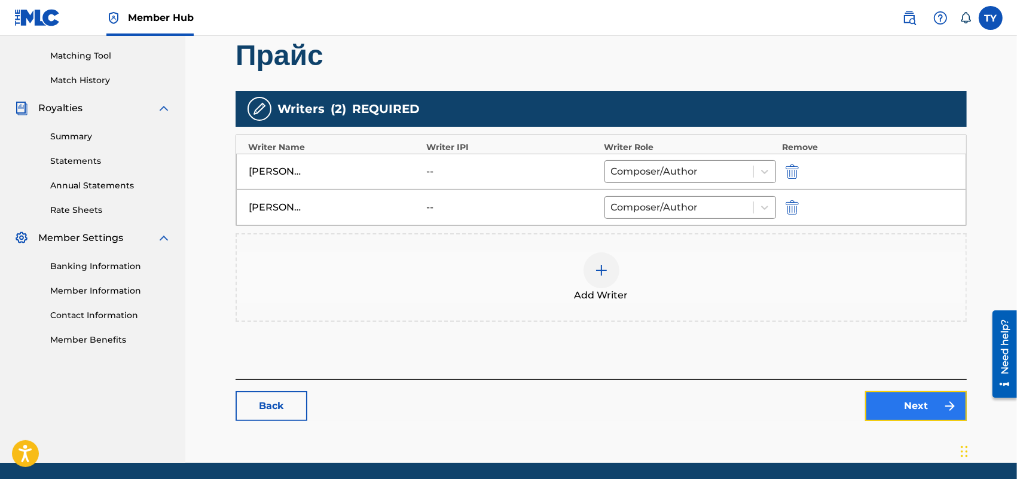
click at [928, 405] on link "Next" at bounding box center [916, 406] width 102 height 30
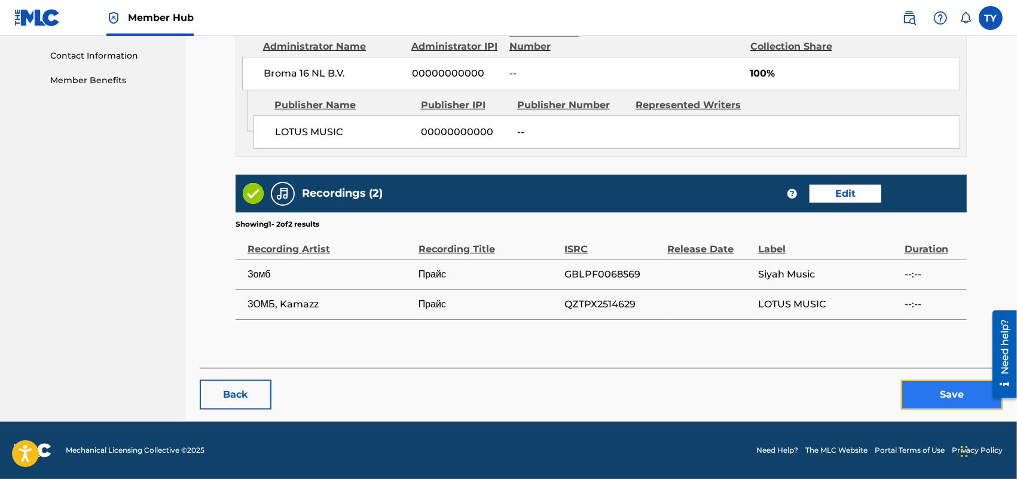
click at [946, 399] on button "Save" at bounding box center [952, 395] width 102 height 30
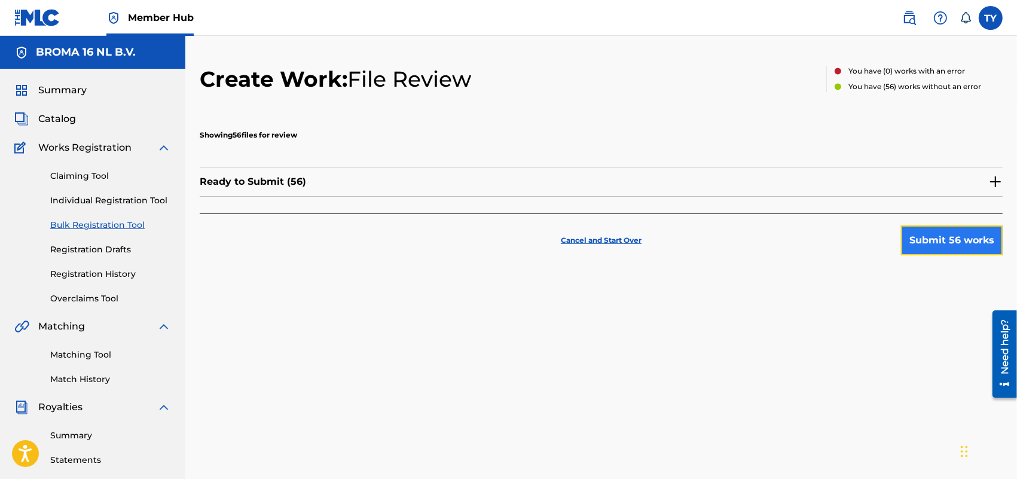
click at [934, 237] on button "Submit 56 works" at bounding box center [952, 240] width 102 height 30
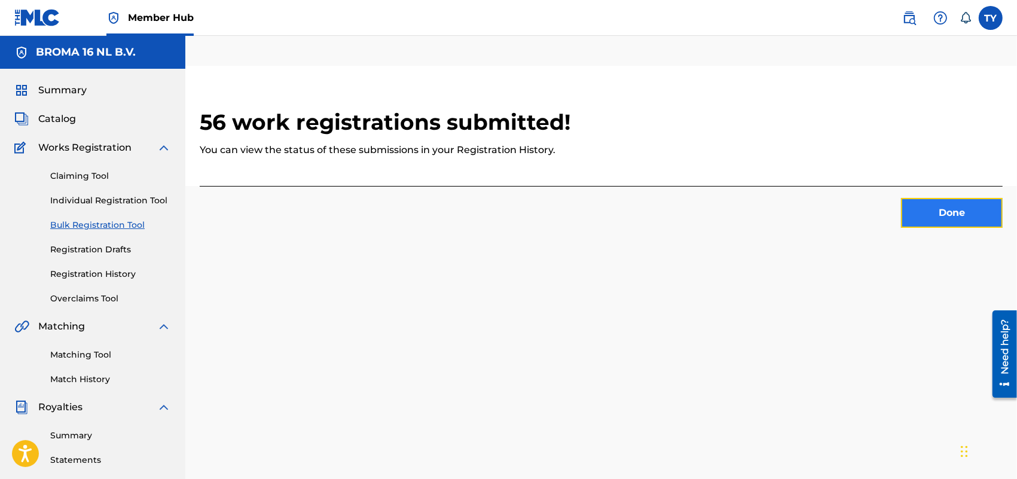
click at [942, 210] on button "Done" at bounding box center [952, 213] width 102 height 30
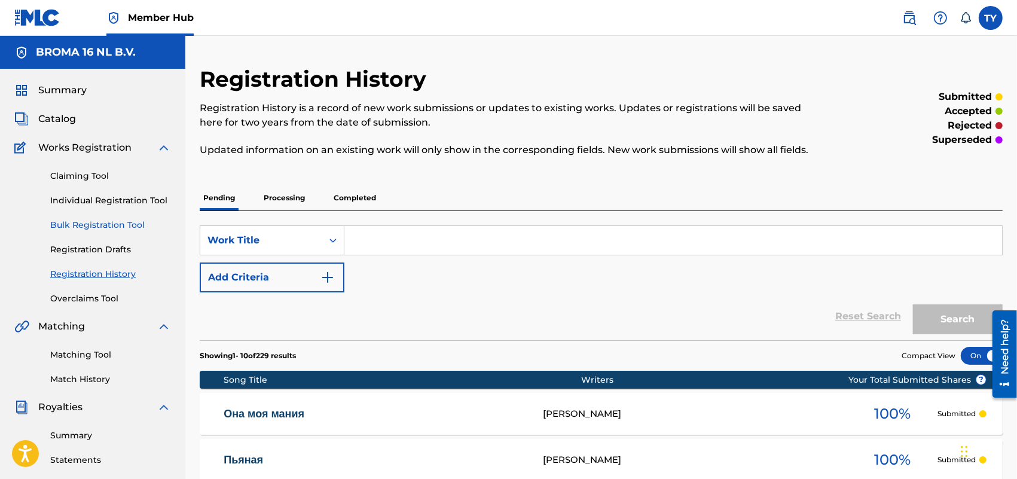
click at [78, 227] on link "Bulk Registration Tool" at bounding box center [110, 225] width 121 height 13
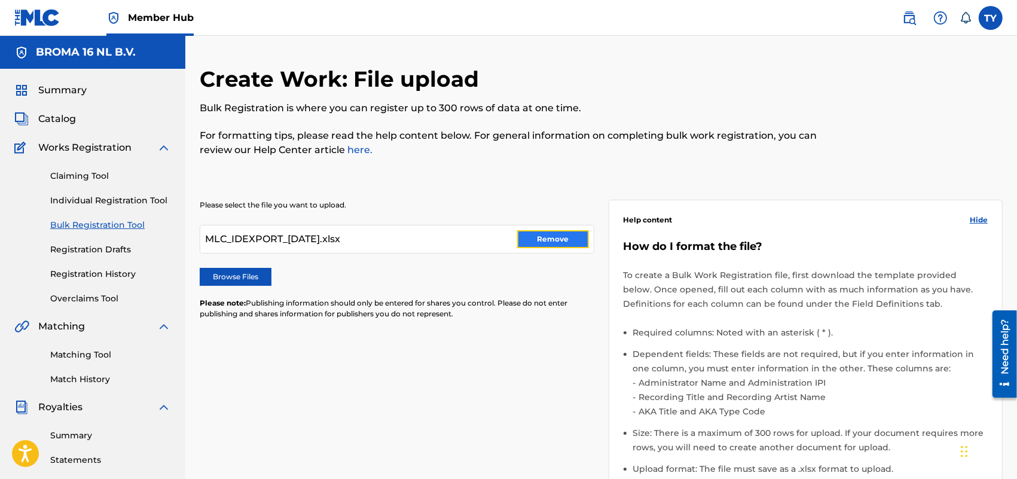
click at [554, 241] on button "Remove" at bounding box center [553, 239] width 72 height 18
click at [249, 278] on label "Browse Files" at bounding box center [236, 277] width 72 height 18
click at [0, 0] on input "Browse Files" at bounding box center [0, 0] width 0 height 0
click at [981, 219] on span "Hide" at bounding box center [979, 220] width 18 height 11
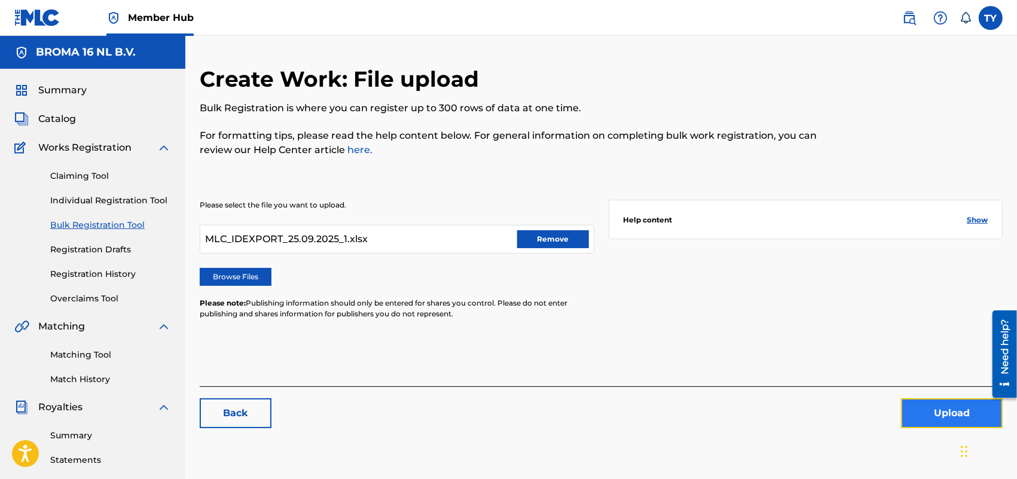
click at [945, 413] on button "Upload" at bounding box center [952, 413] width 102 height 30
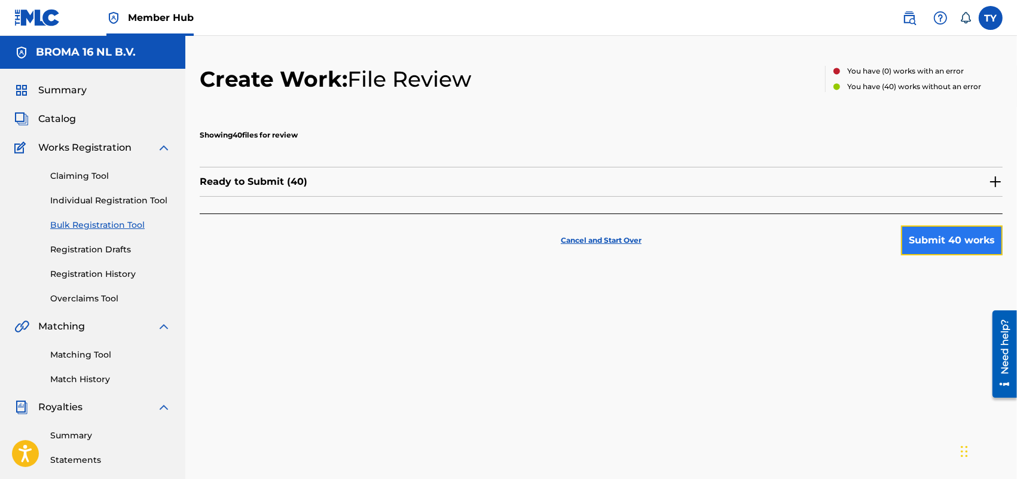
click at [945, 237] on button "Submit 40 works" at bounding box center [952, 240] width 102 height 30
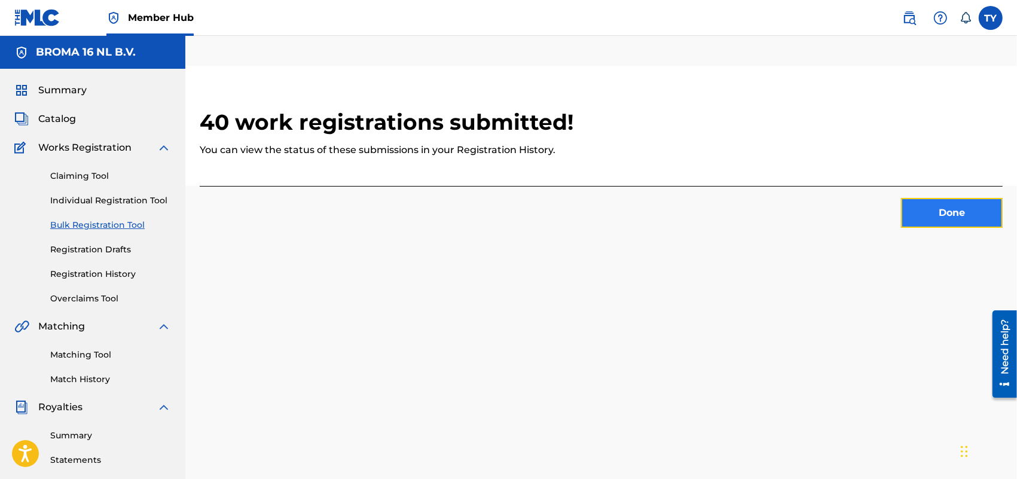
click at [934, 201] on button "Done" at bounding box center [952, 213] width 102 height 30
